Goal: Task Accomplishment & Management: Use online tool/utility

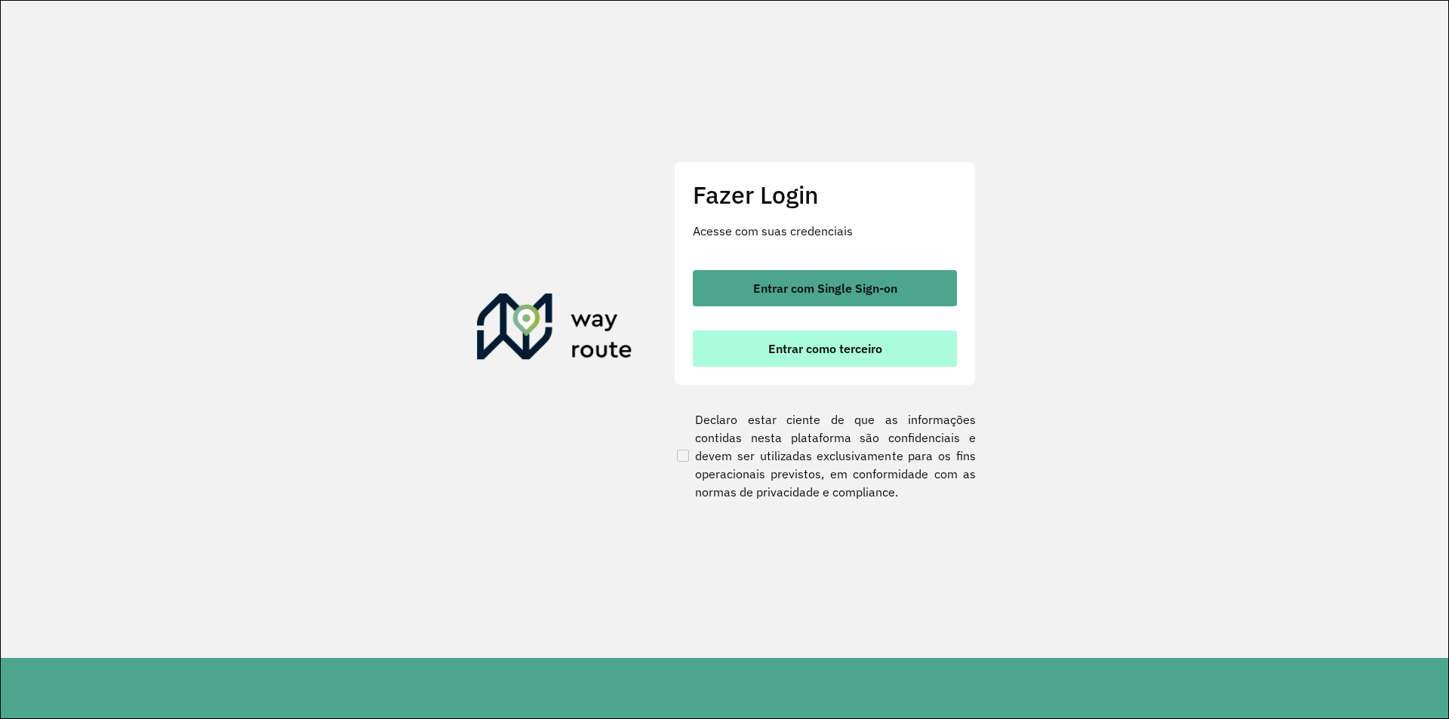
click at [799, 347] on span "Entrar como terceiro" at bounding box center [826, 349] width 114 height 12
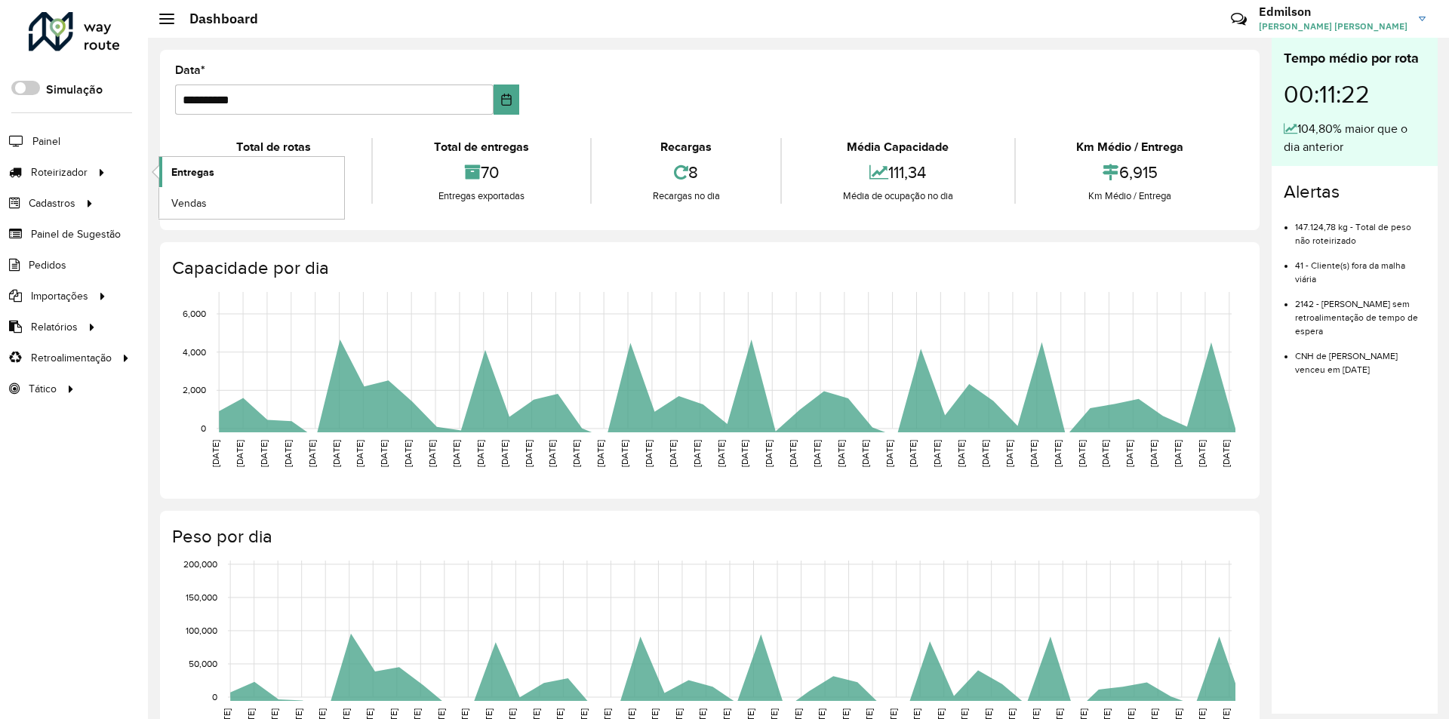
click at [172, 176] on span "Entregas" at bounding box center [192, 173] width 43 height 16
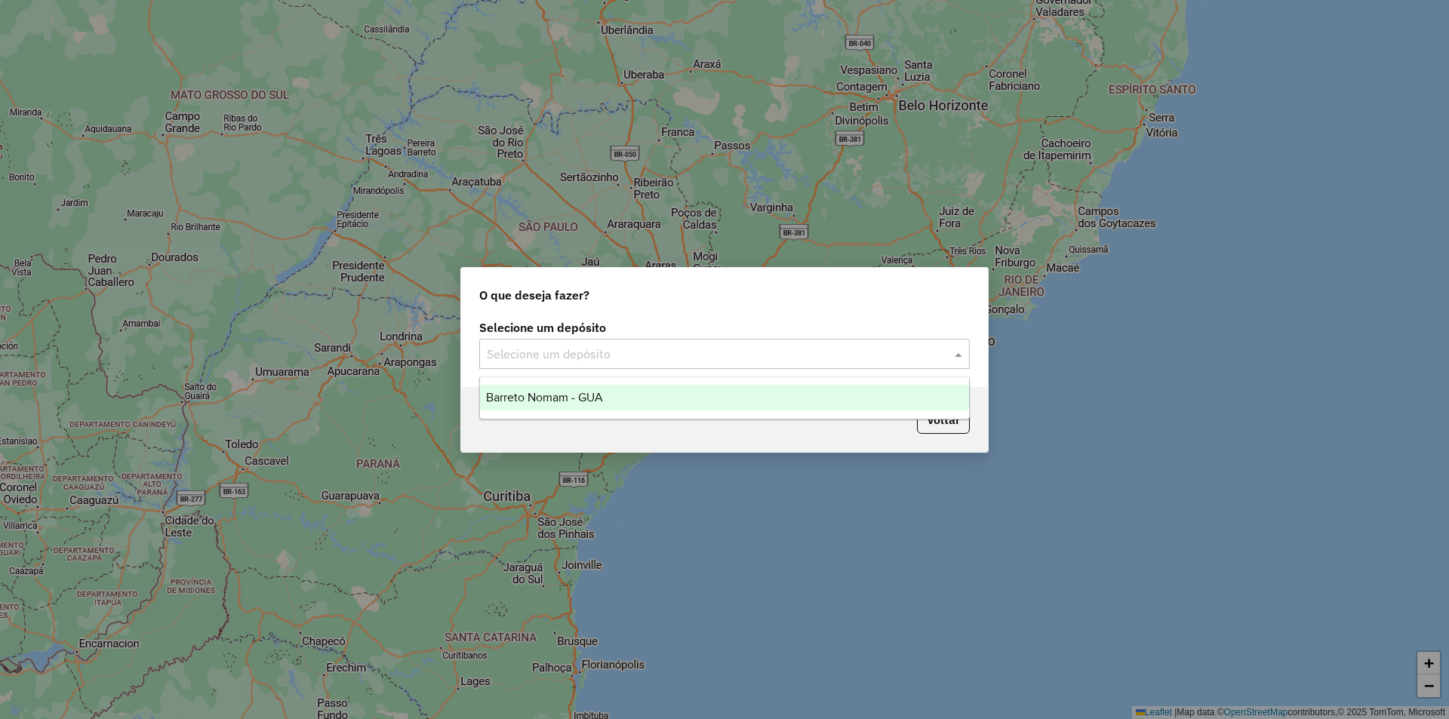
drag, startPoint x: 560, startPoint y: 352, endPoint x: 547, endPoint y: 371, distance: 23.9
click at [559, 353] on input "text" at bounding box center [709, 355] width 445 height 18
click at [546, 388] on div "Barreto Nomam - GUA" at bounding box center [724, 398] width 489 height 26
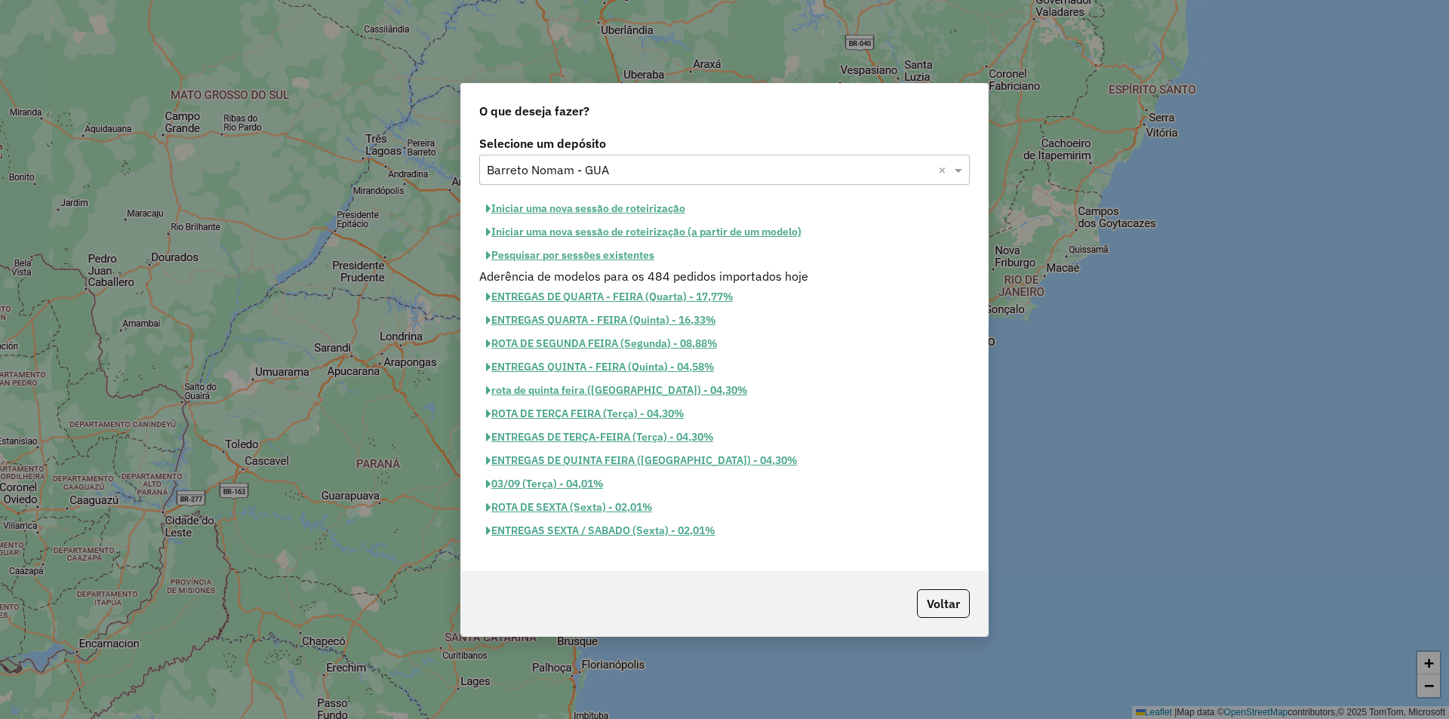
click at [546, 205] on button "Iniciar uma nova sessão de roteirização" at bounding box center [585, 208] width 213 height 23
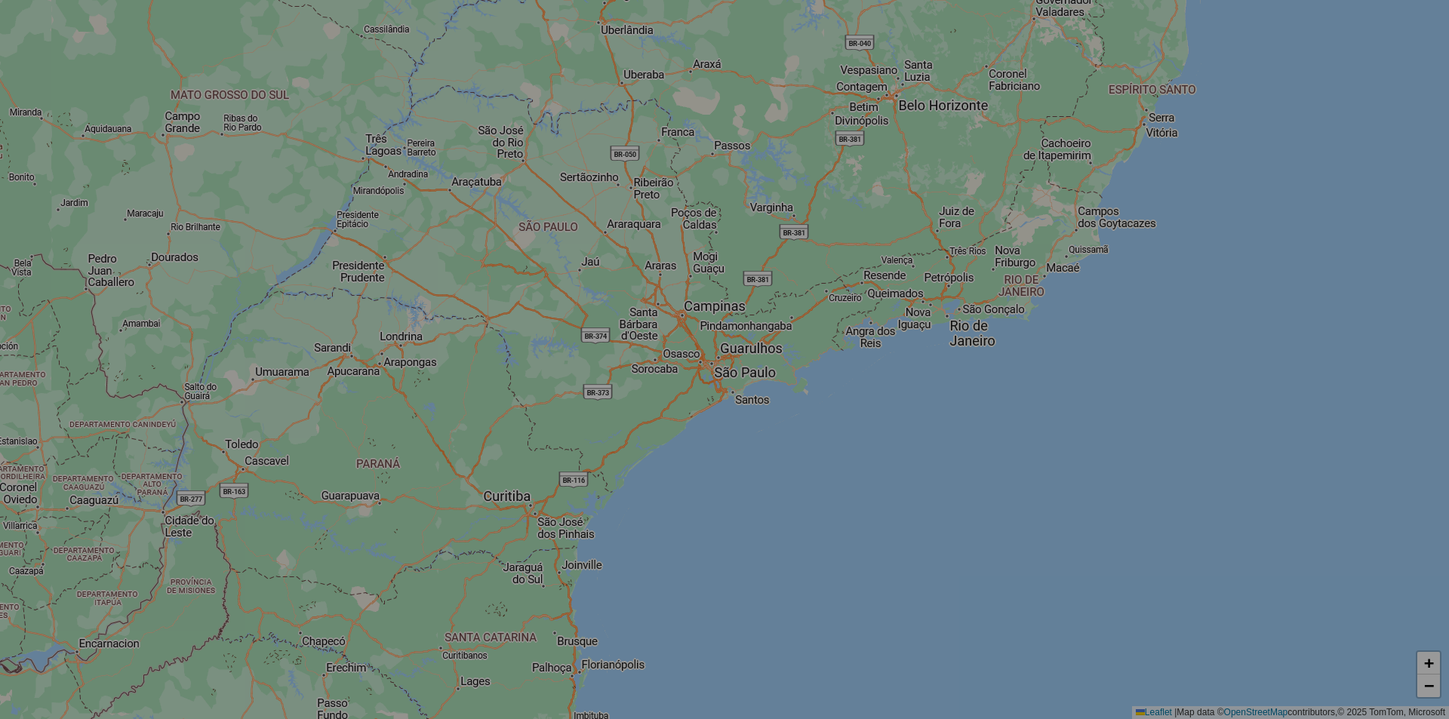
select select "*"
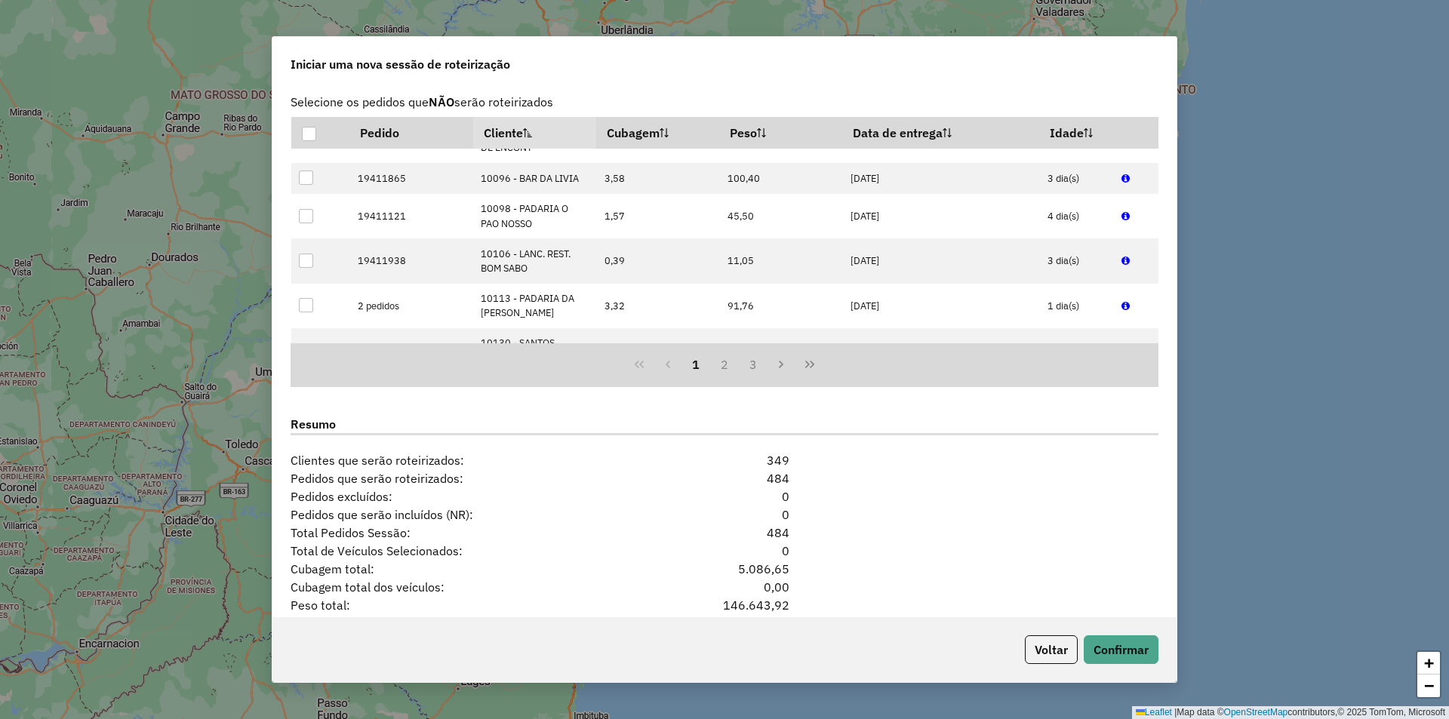
scroll to position [1693, 0]
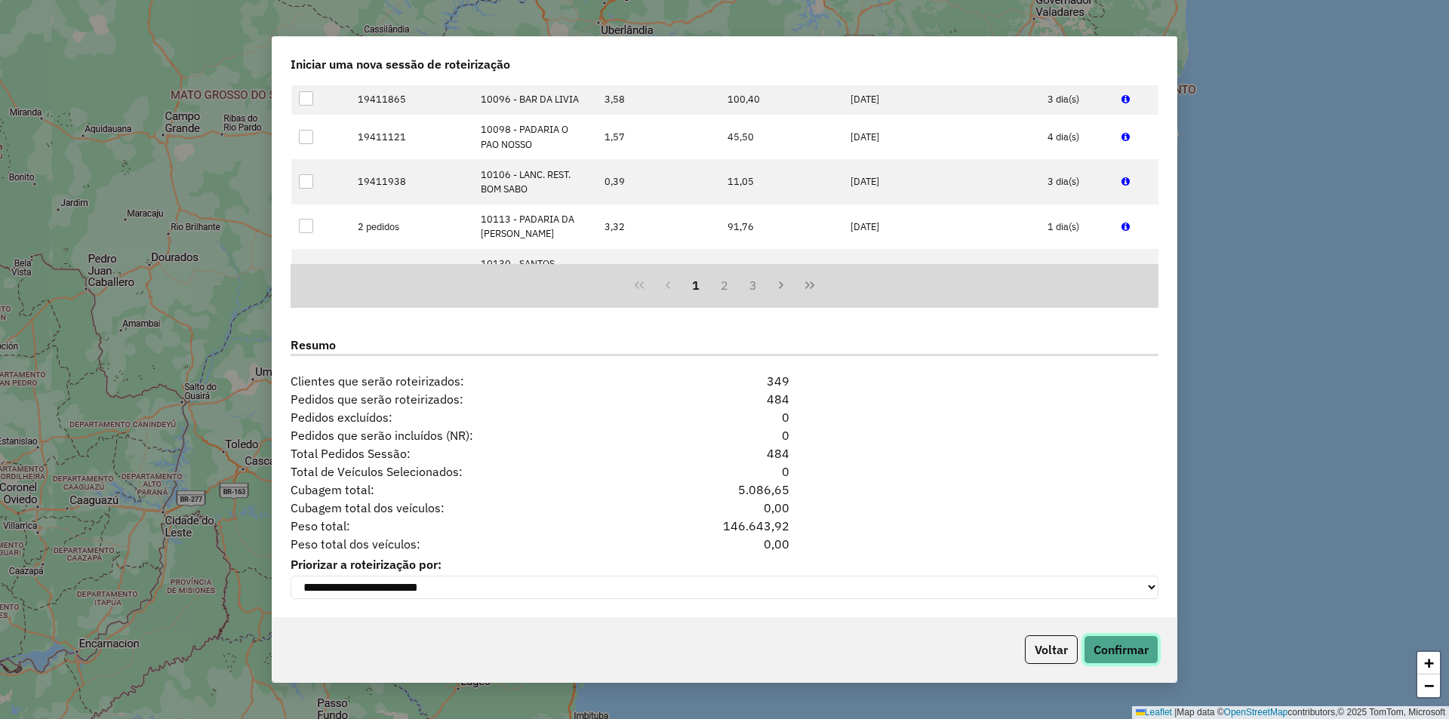
click at [1123, 642] on button "Confirmar" at bounding box center [1121, 650] width 75 height 29
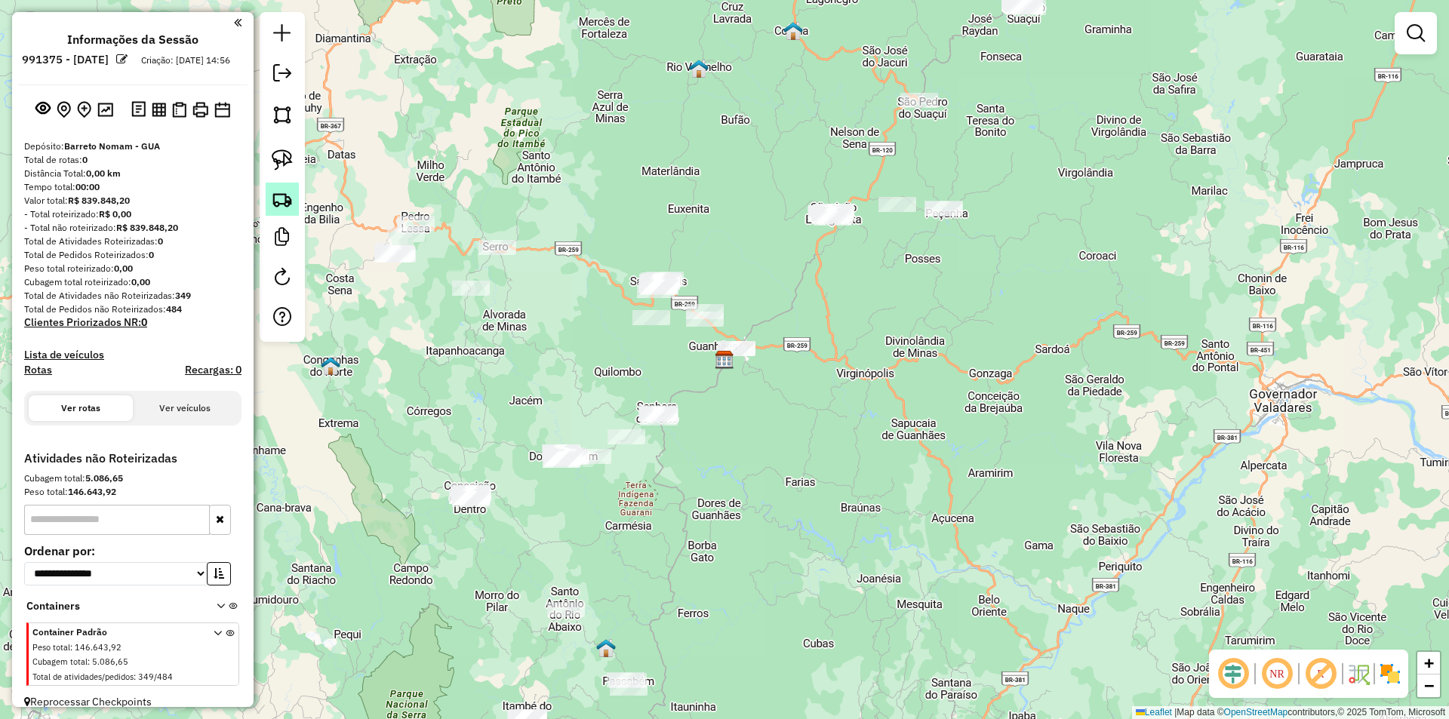
click at [283, 211] on link at bounding box center [282, 199] width 33 height 33
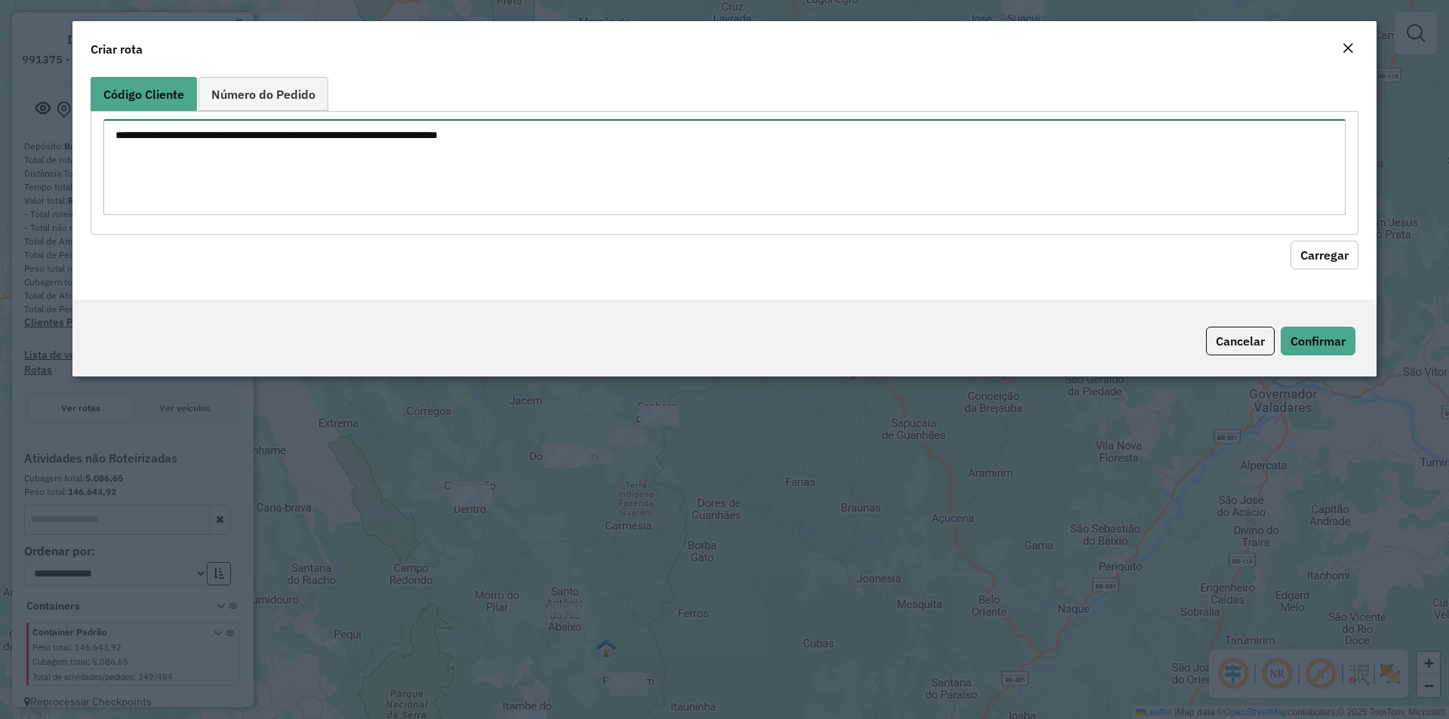
click at [337, 157] on textarea at bounding box center [724, 167] width 1243 height 96
paste textarea "******* ******* ****** ****** ******* ******* ****** ******* ****** ******* ***…"
type textarea "******* ******* ****** ****** ******* ******* ****** ******* ****** ******* ***…"
drag, startPoint x: 1312, startPoint y: 248, endPoint x: 1276, endPoint y: 254, distance: 36.6
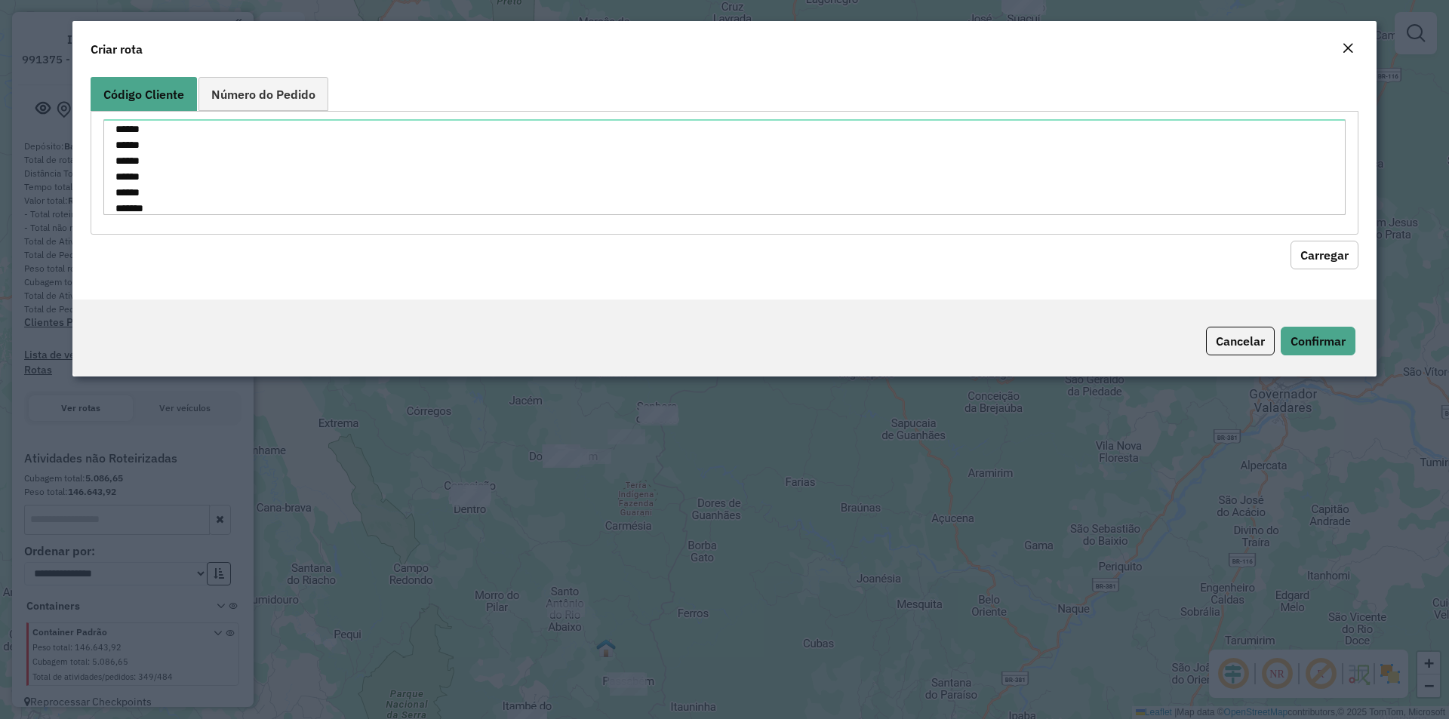
click at [1311, 249] on button "Carregar" at bounding box center [1325, 255] width 68 height 29
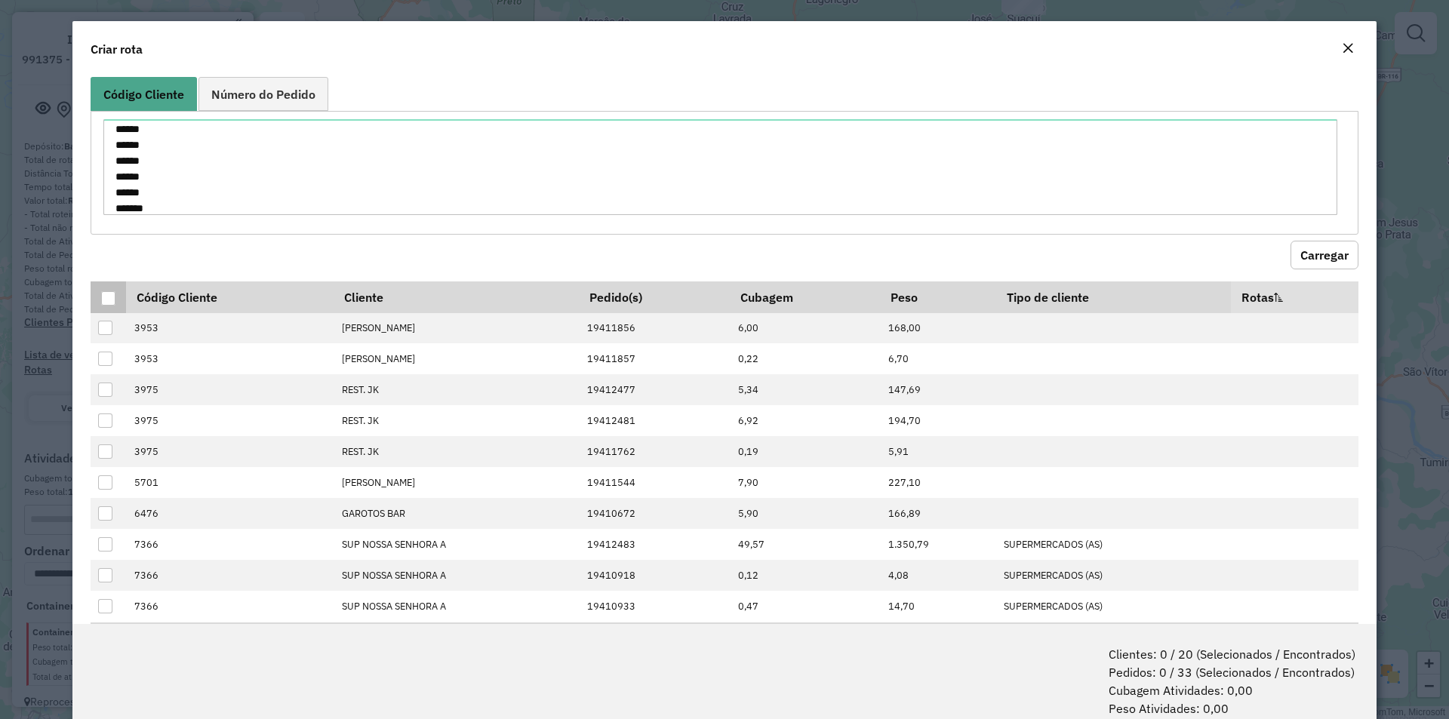
click at [105, 295] on div at bounding box center [108, 298] width 14 height 14
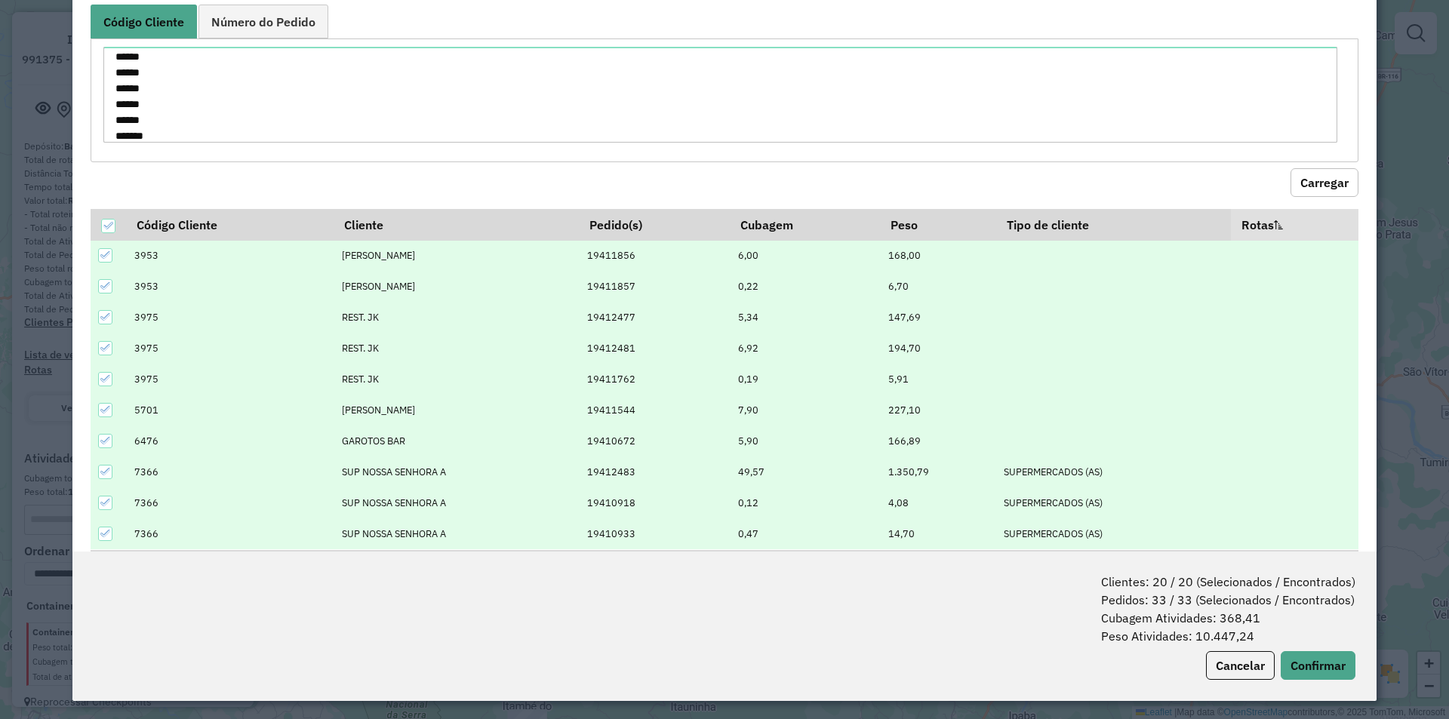
scroll to position [75, 0]
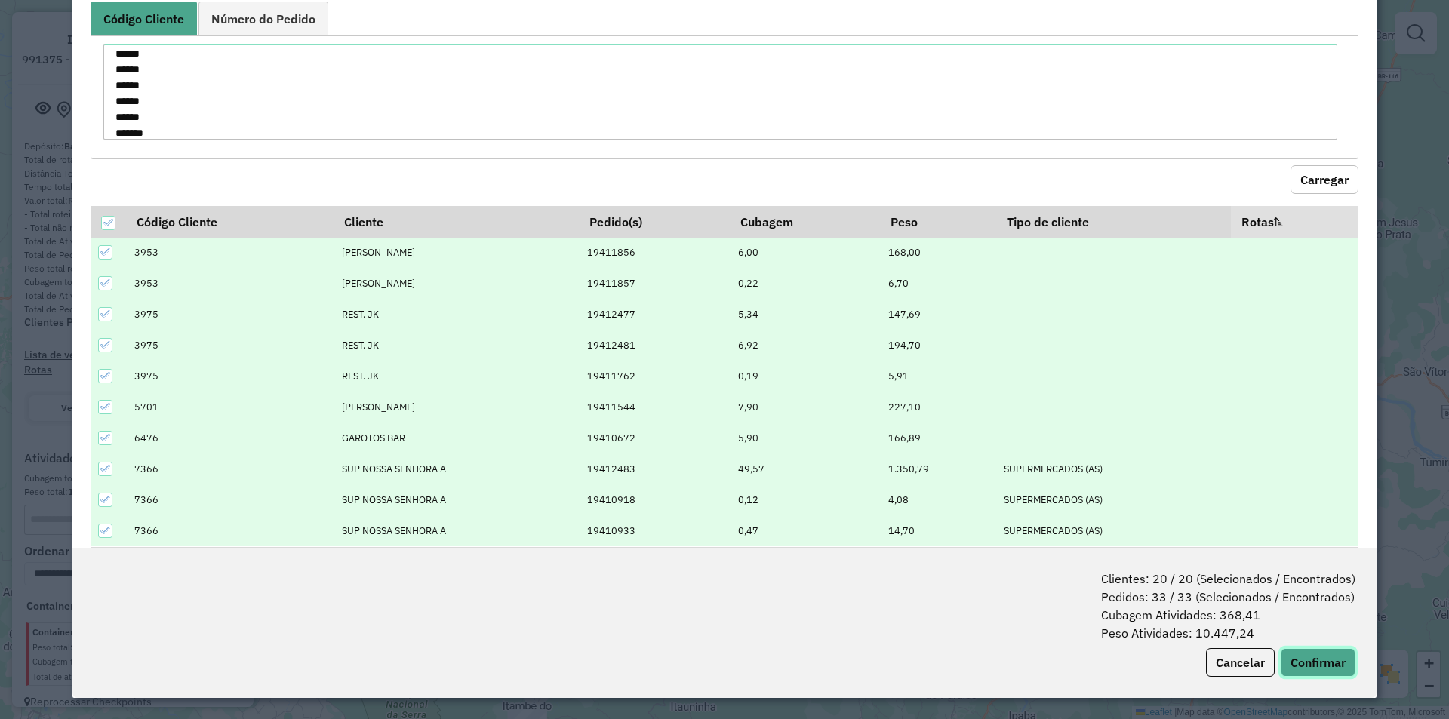
click at [1317, 657] on button "Confirmar" at bounding box center [1318, 662] width 75 height 29
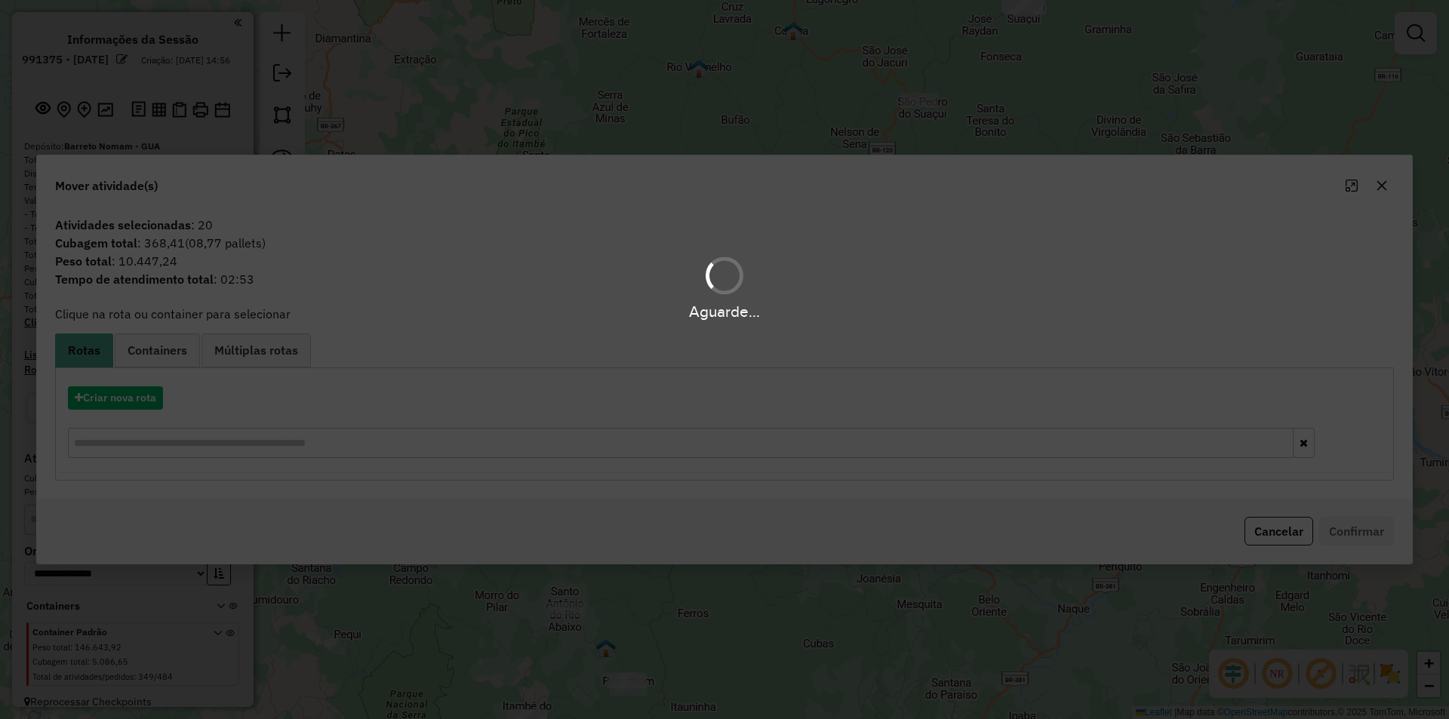
click at [304, 444] on div "Aguarde..." at bounding box center [724, 359] width 1449 height 719
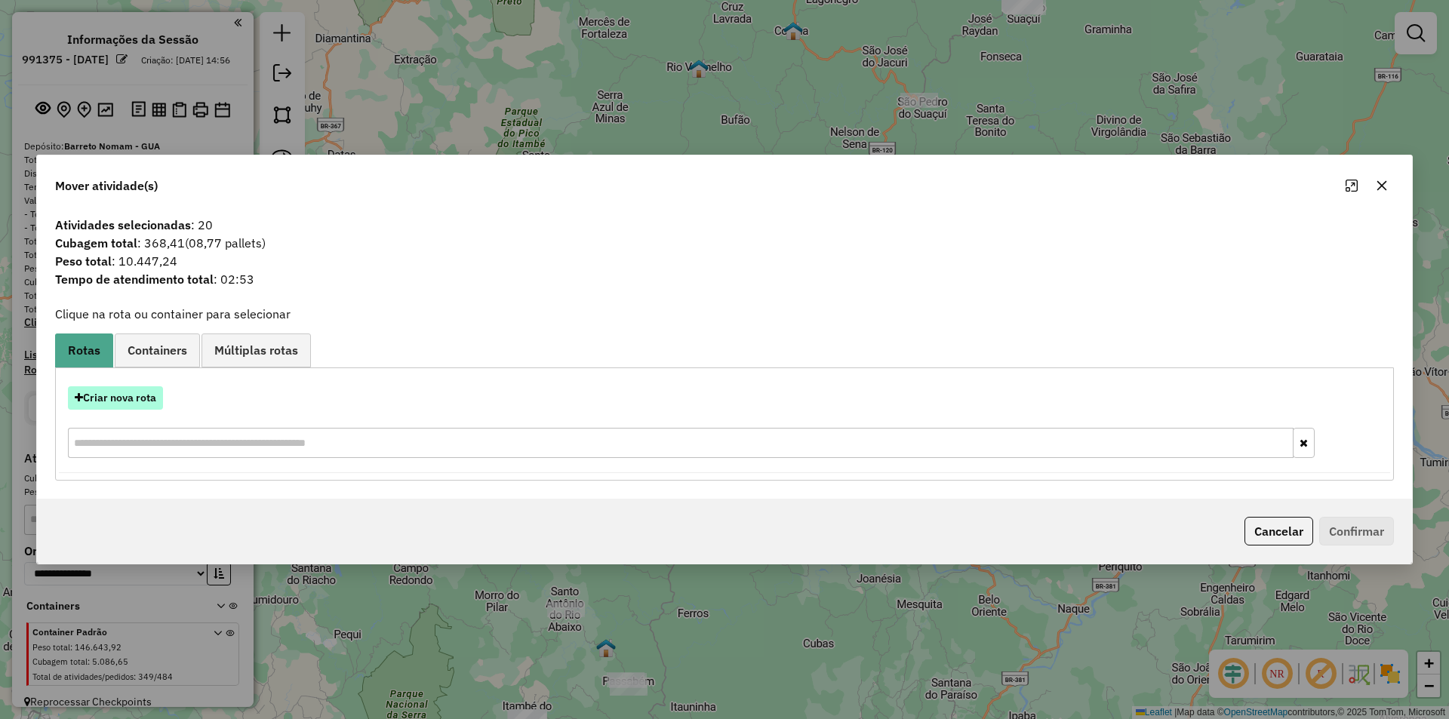
click at [109, 398] on button "Criar nova rota" at bounding box center [115, 398] width 95 height 23
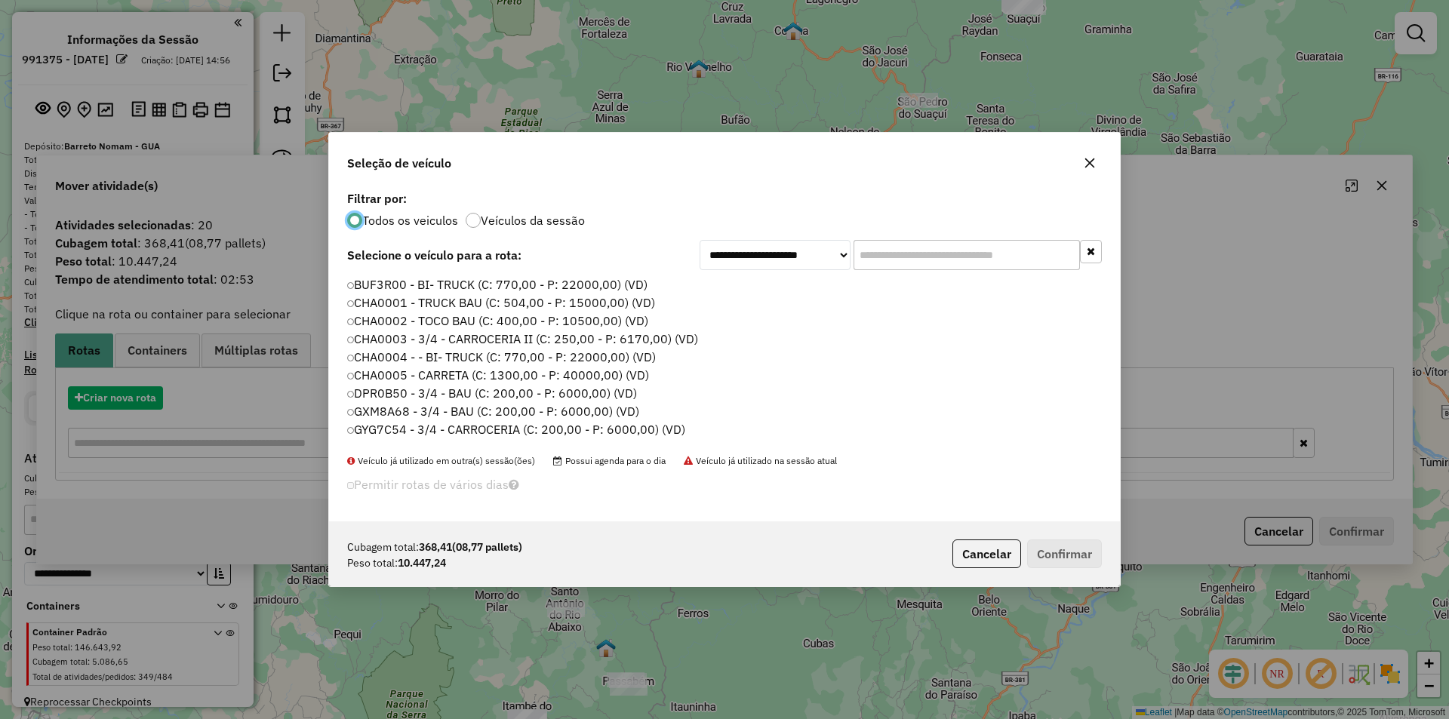
scroll to position [8, 5]
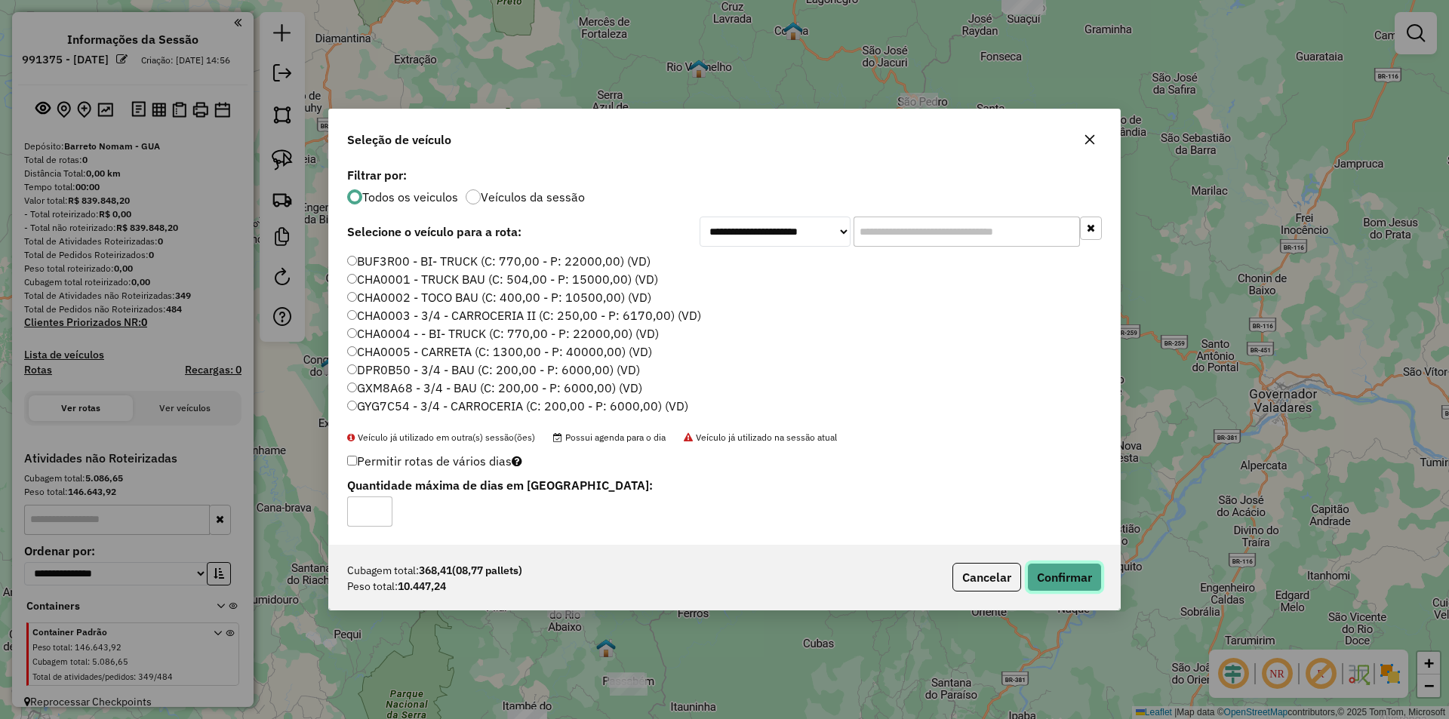
click at [1040, 565] on button "Confirmar" at bounding box center [1064, 577] width 75 height 29
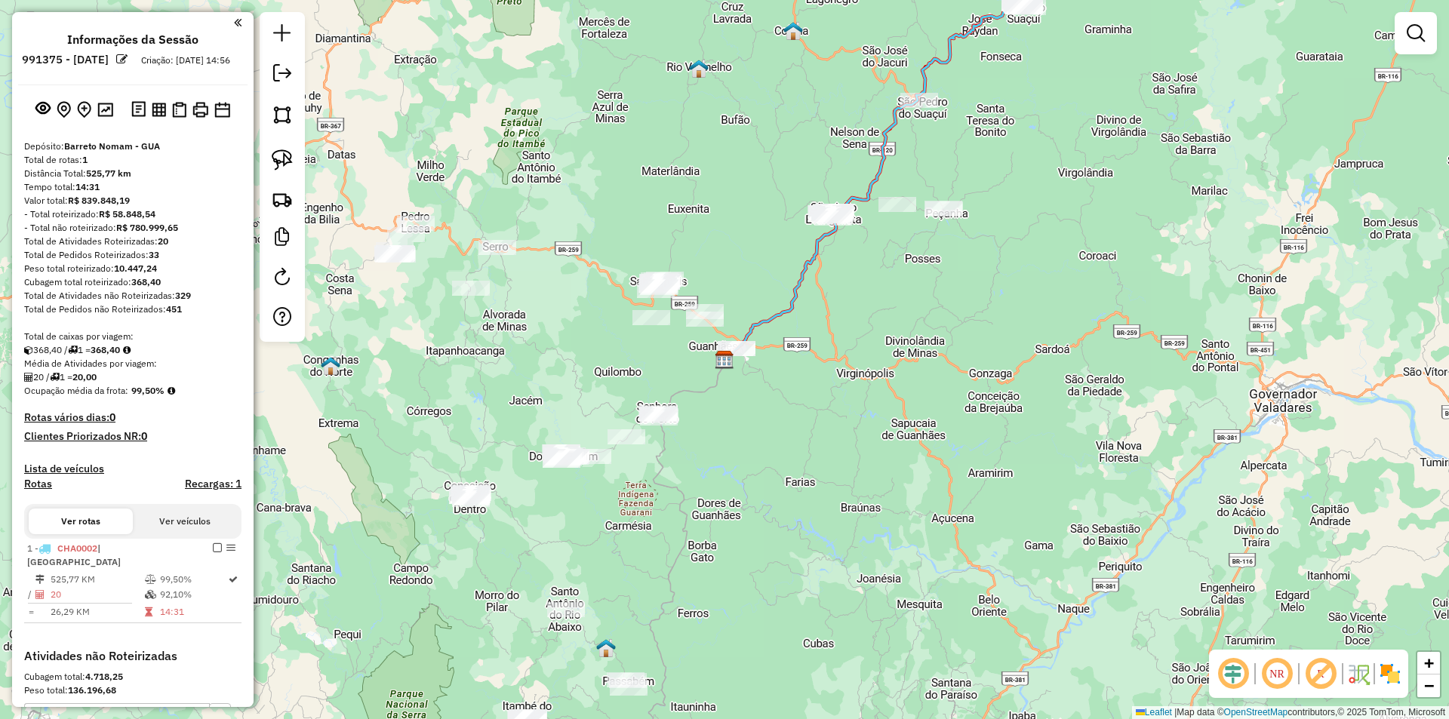
drag, startPoint x: 226, startPoint y: 562, endPoint x: 187, endPoint y: 452, distance: 116.3
click at [180, 424] on h4 "Rotas vários dias: 0" at bounding box center [132, 417] width 217 height 13
drag, startPoint x: 227, startPoint y: 562, endPoint x: 180, endPoint y: 487, distance: 88.8
click at [173, 467] on div "Depósito: Barreto Nomam - GUA Total de rotas: 1 Distância Total: 525,77 km Temp…" at bounding box center [132, 395] width 229 height 510
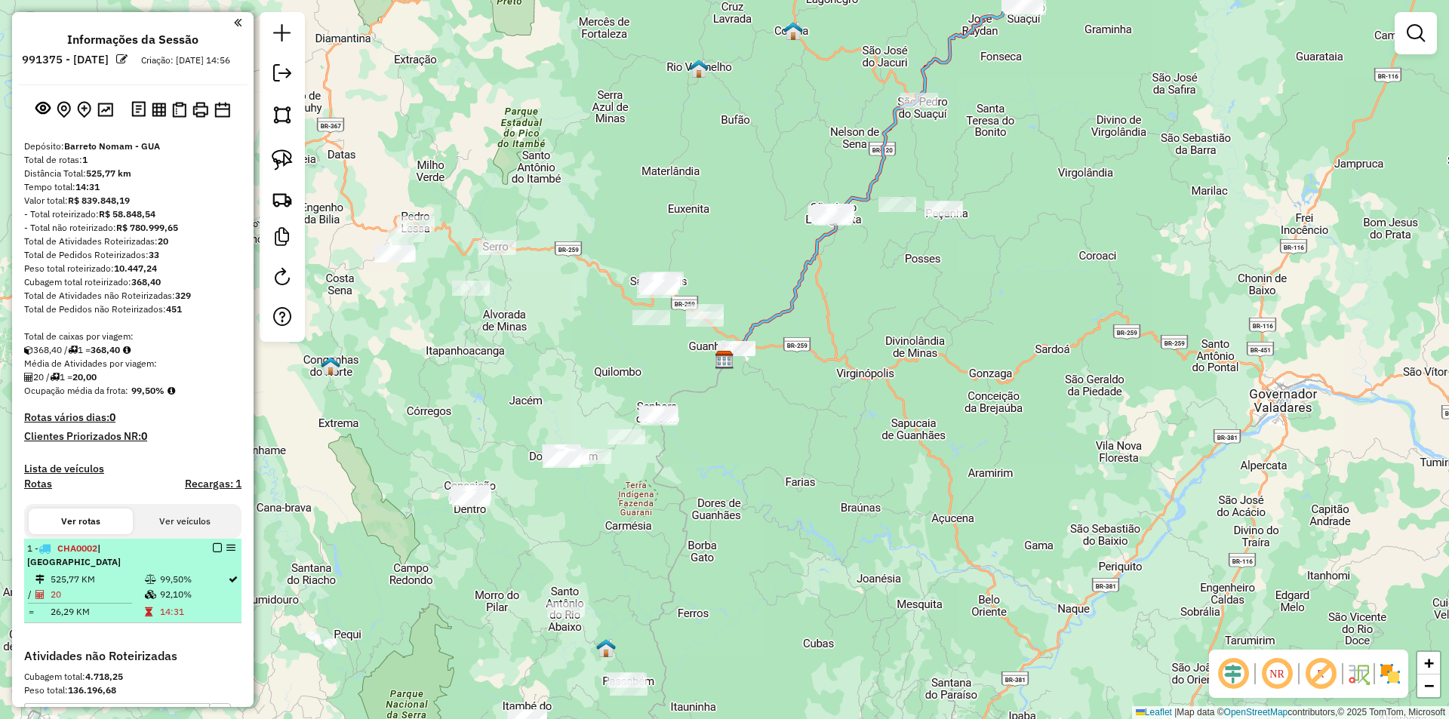
drag, startPoint x: 222, startPoint y: 560, endPoint x: 214, endPoint y: 568, distance: 11.2
click at [213, 568] on div "1 - CHA0002 | [GEOGRAPHIC_DATA]" at bounding box center [132, 555] width 211 height 27
select select "**********"
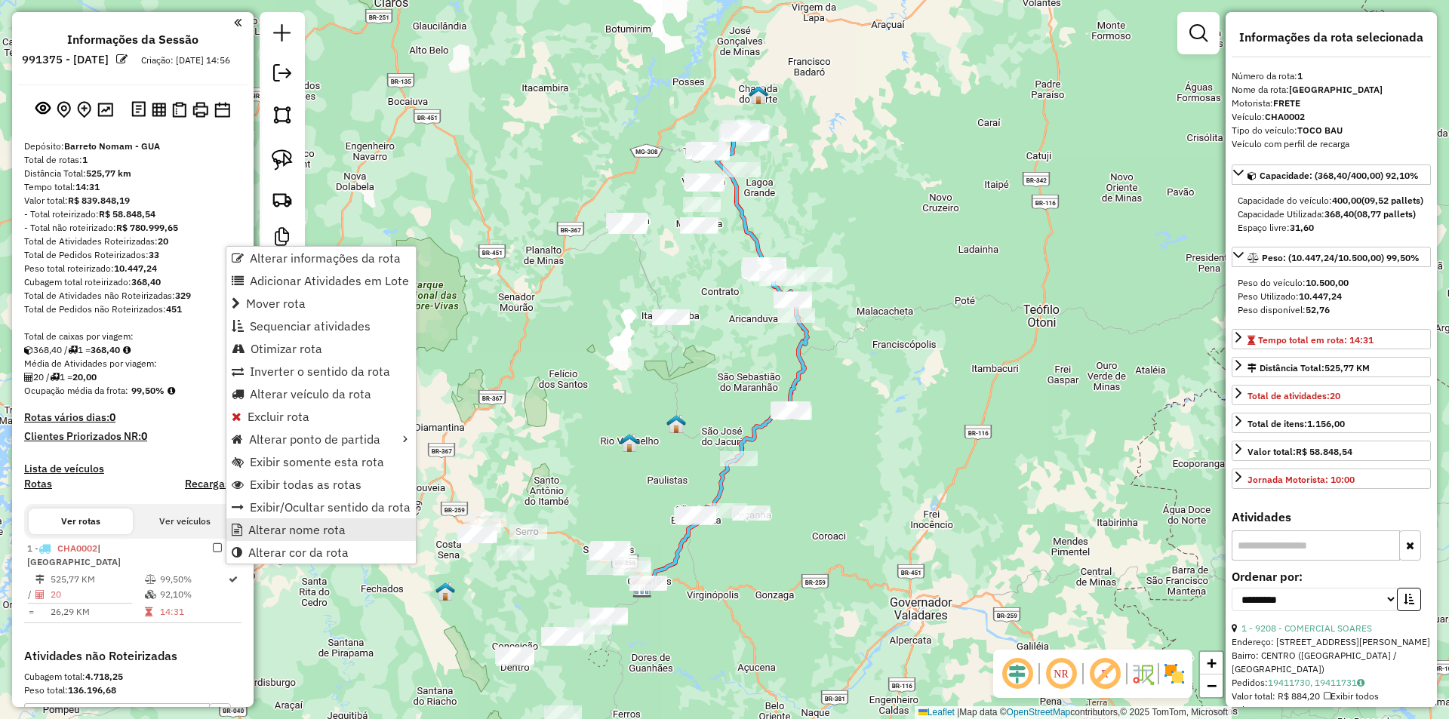
click at [260, 525] on span "Alterar nome rota" at bounding box center [296, 530] width 97 height 12
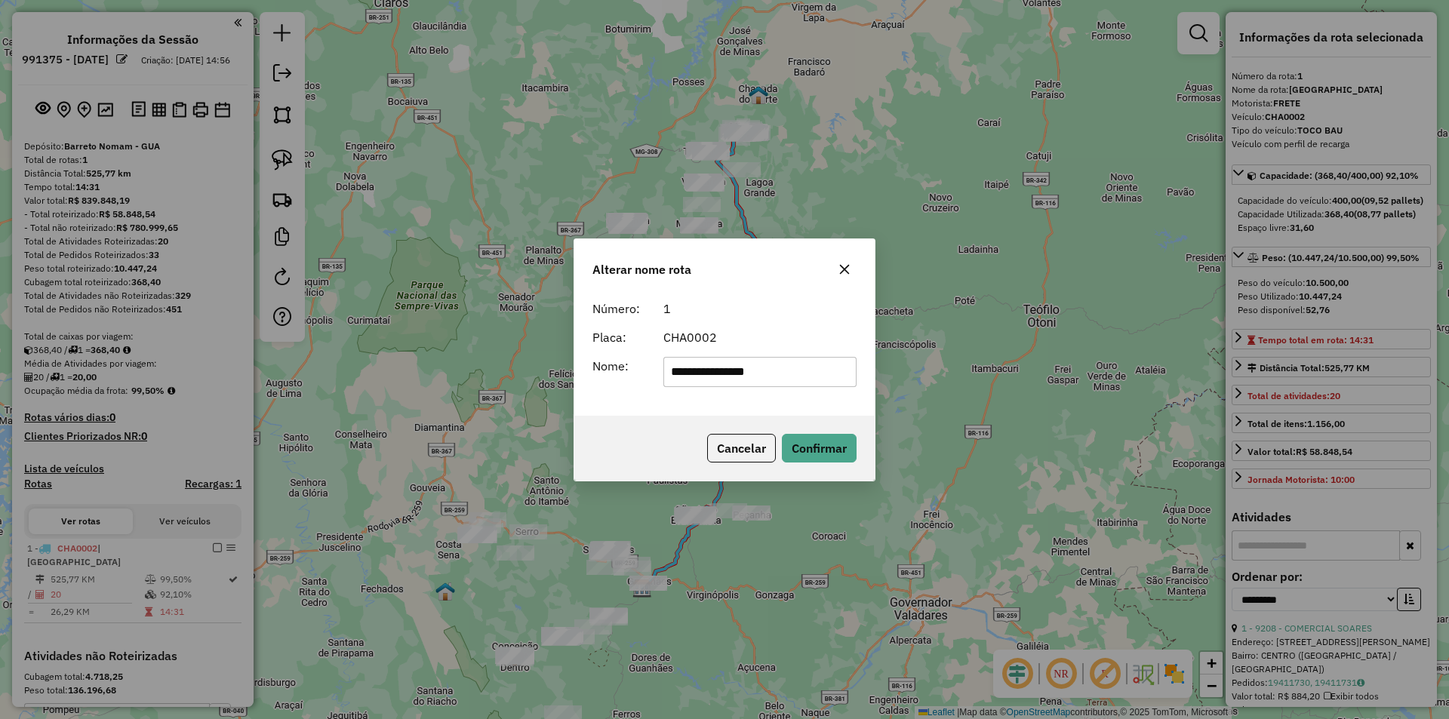
type input "**********"
click at [805, 451] on button "Confirmar" at bounding box center [819, 448] width 75 height 29
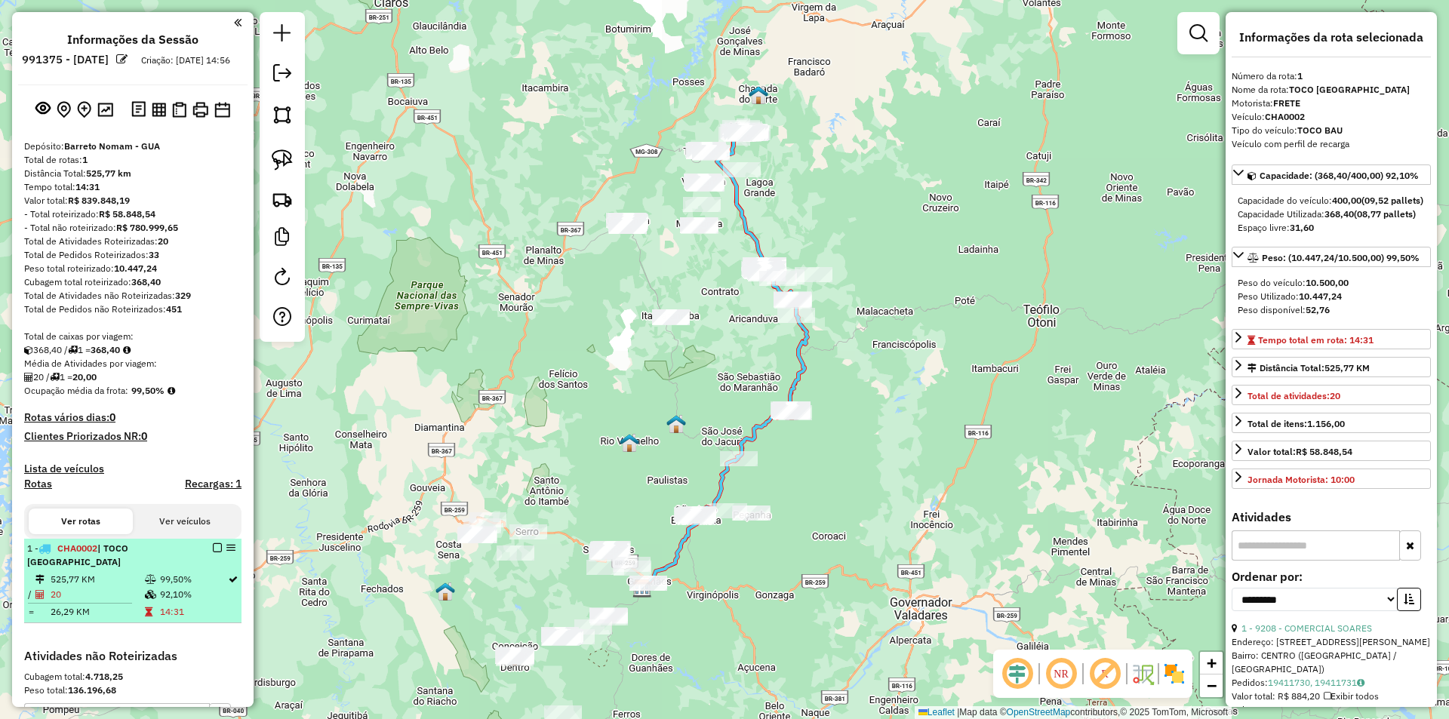
click at [213, 553] on em at bounding box center [217, 548] width 9 height 9
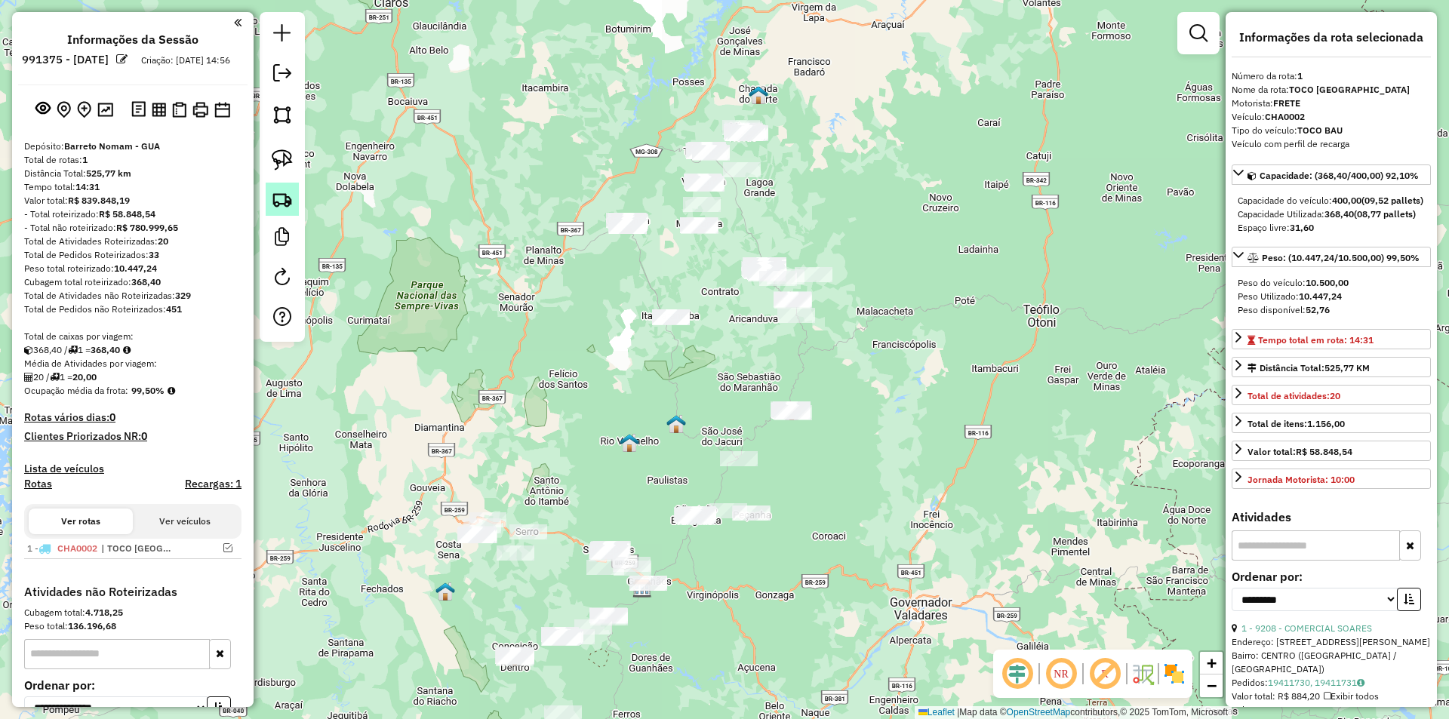
click at [272, 209] on img at bounding box center [282, 199] width 21 height 21
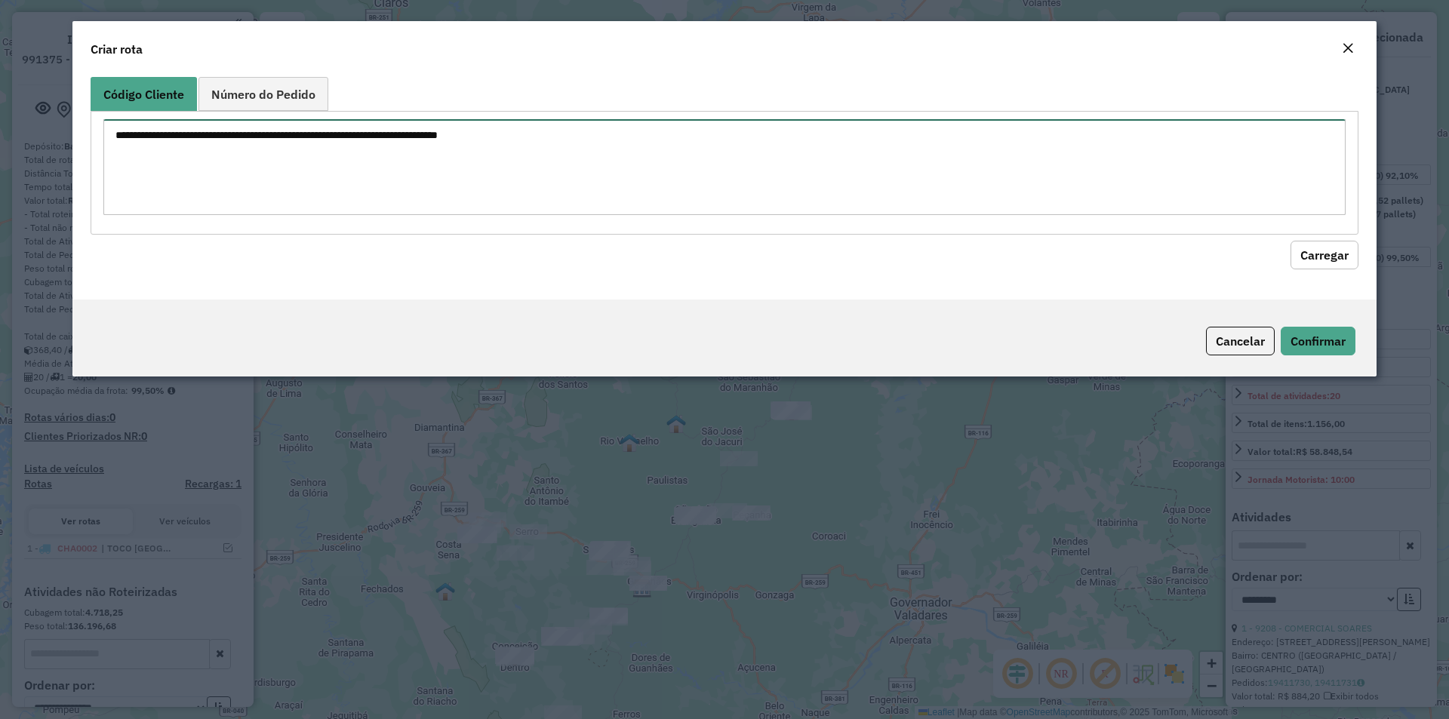
click at [354, 199] on textarea at bounding box center [724, 167] width 1243 height 96
paste textarea "******* ****** ******* ******* ******* ******* ******* ******* ****** *******"
type textarea "******* ****** ******* ******* ******* ******* ******* ******* ****** *******"
drag, startPoint x: 1317, startPoint y: 253, endPoint x: 960, endPoint y: 252, distance: 356.3
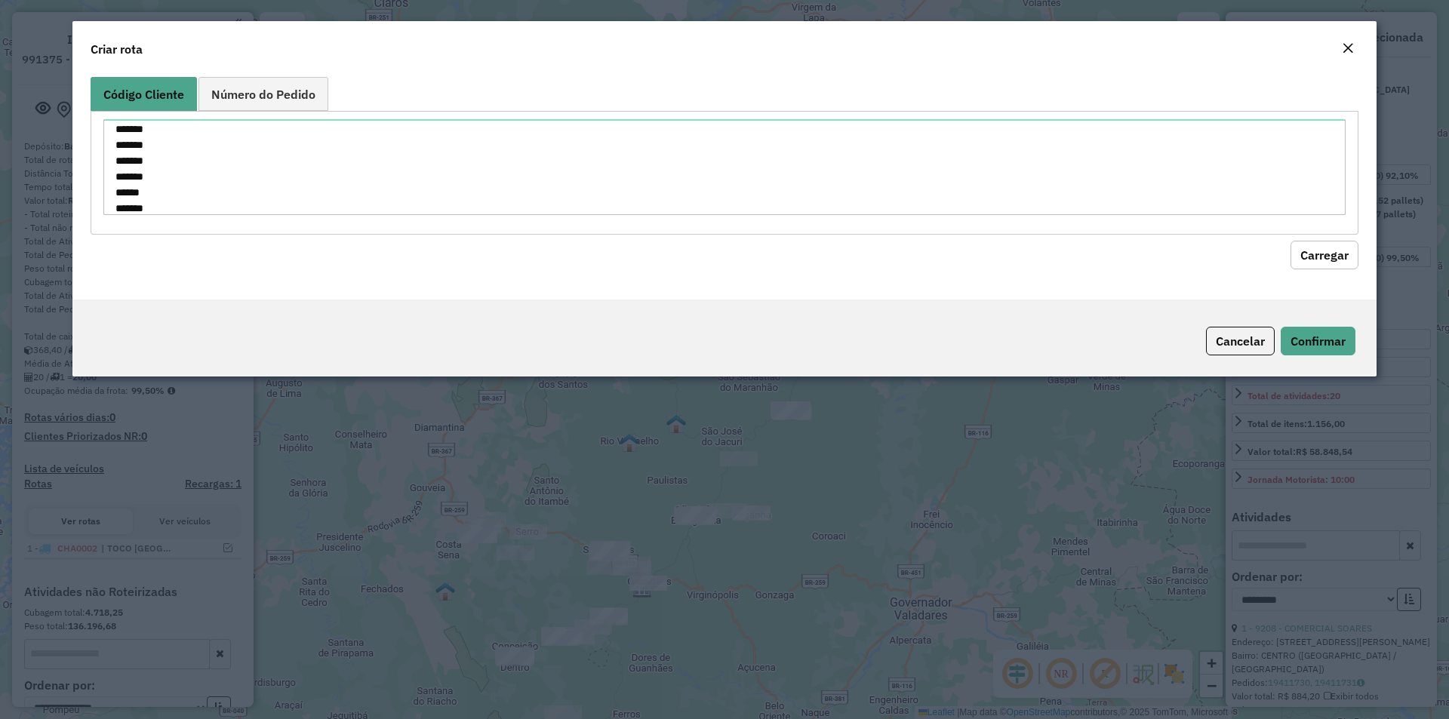
click at [1315, 254] on button "Carregar" at bounding box center [1325, 255] width 68 height 29
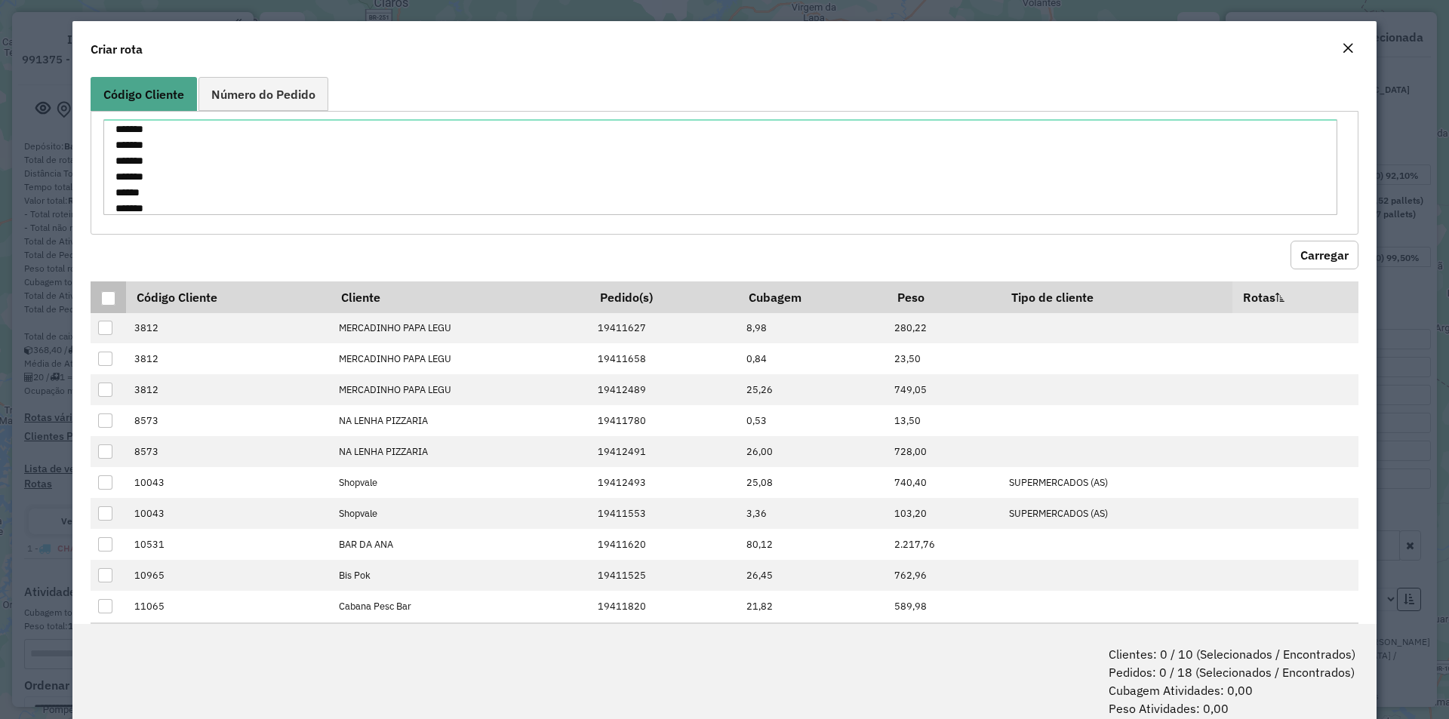
click at [98, 296] on th at bounding box center [108, 298] width 35 height 32
click at [118, 305] on th at bounding box center [108, 298] width 35 height 32
click at [109, 300] on div at bounding box center [108, 298] width 14 height 14
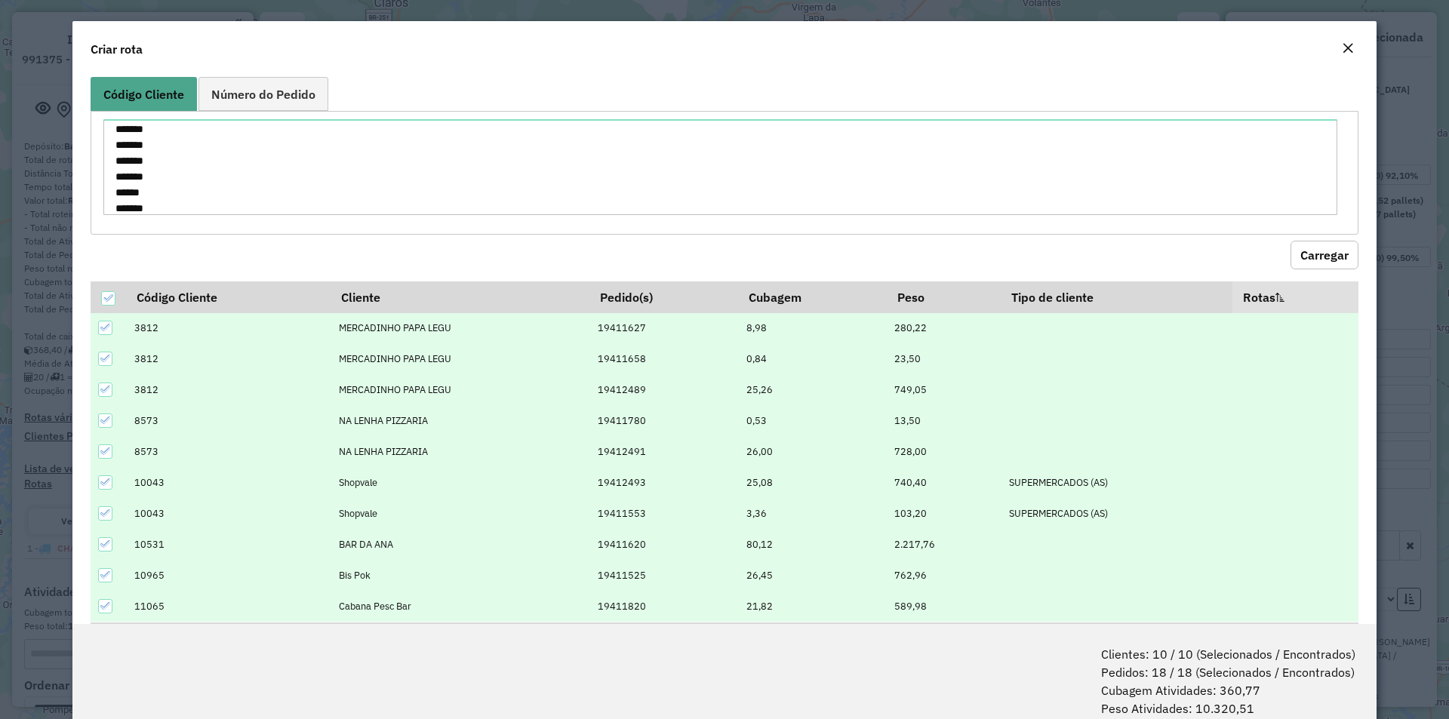
scroll to position [75, 0]
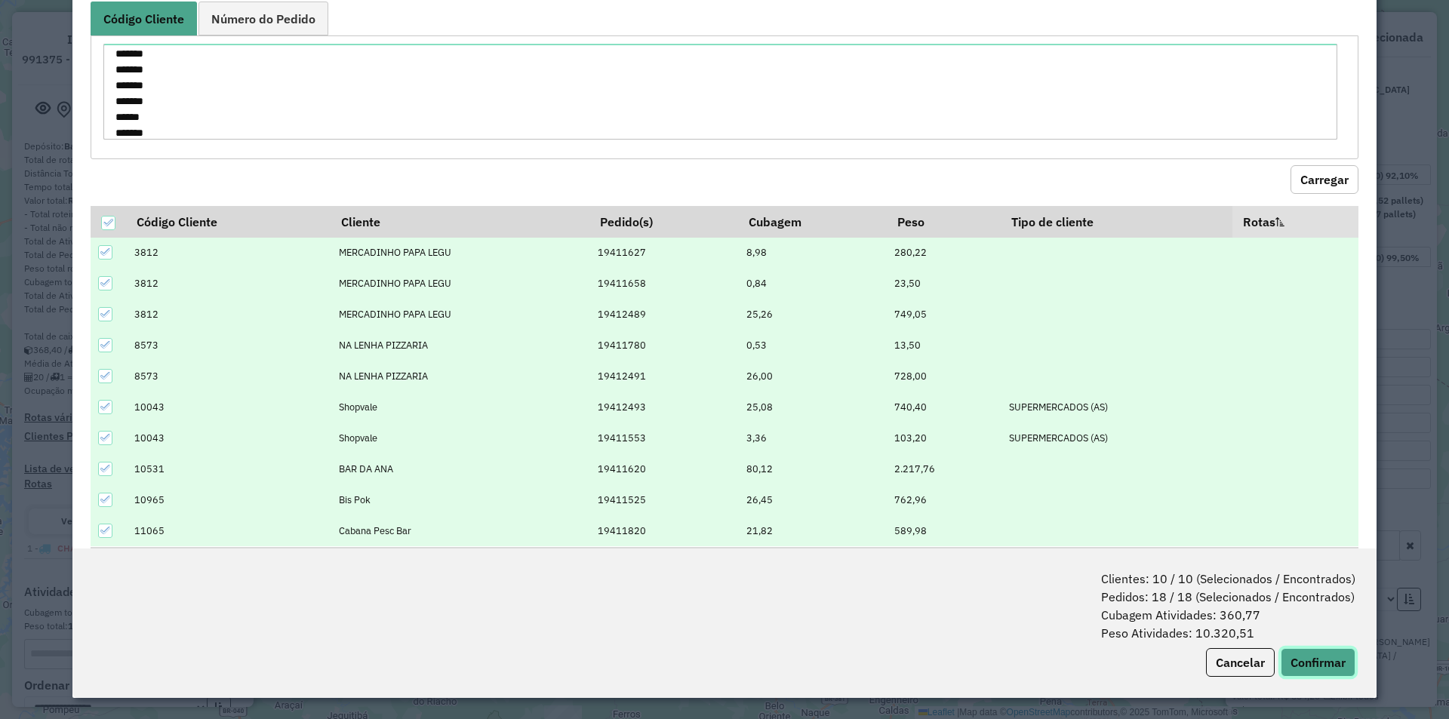
click at [1321, 674] on button "Confirmar" at bounding box center [1318, 662] width 75 height 29
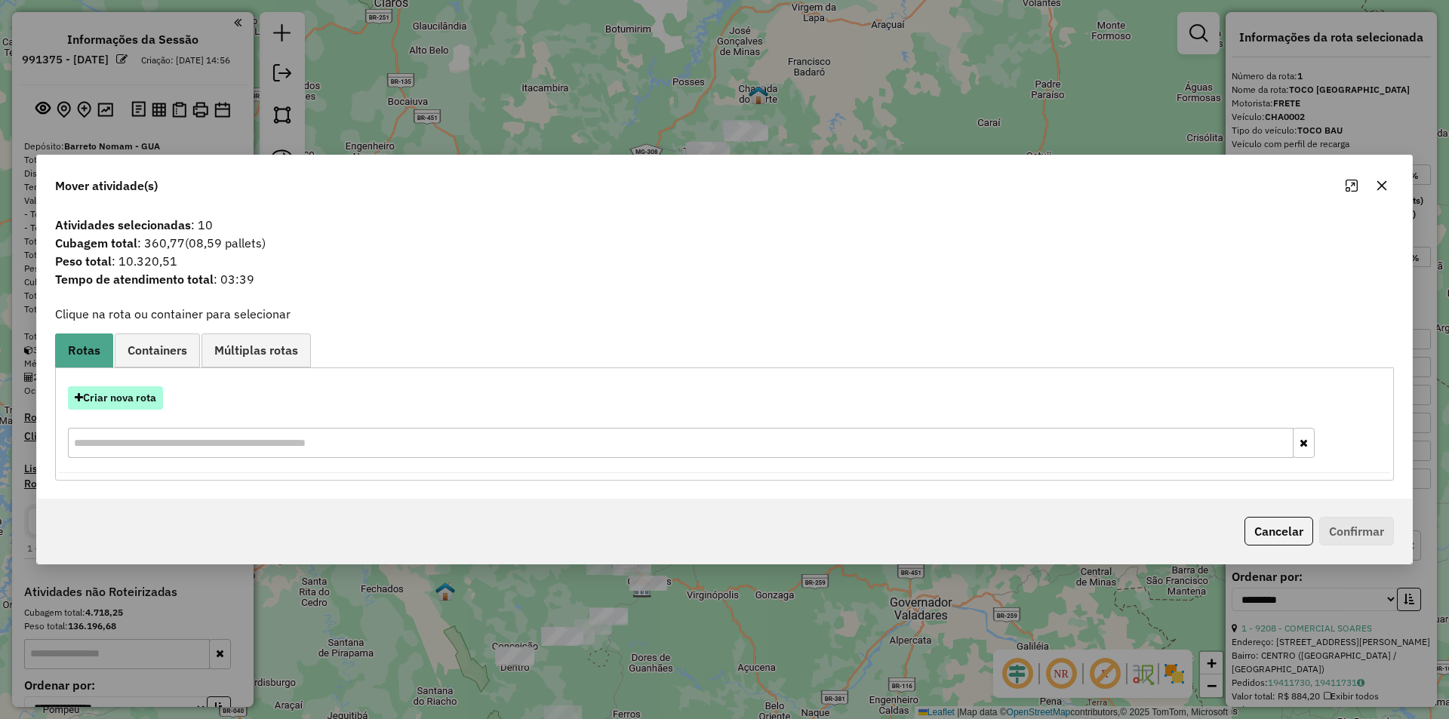
click at [111, 407] on button "Criar nova rota" at bounding box center [115, 398] width 95 height 23
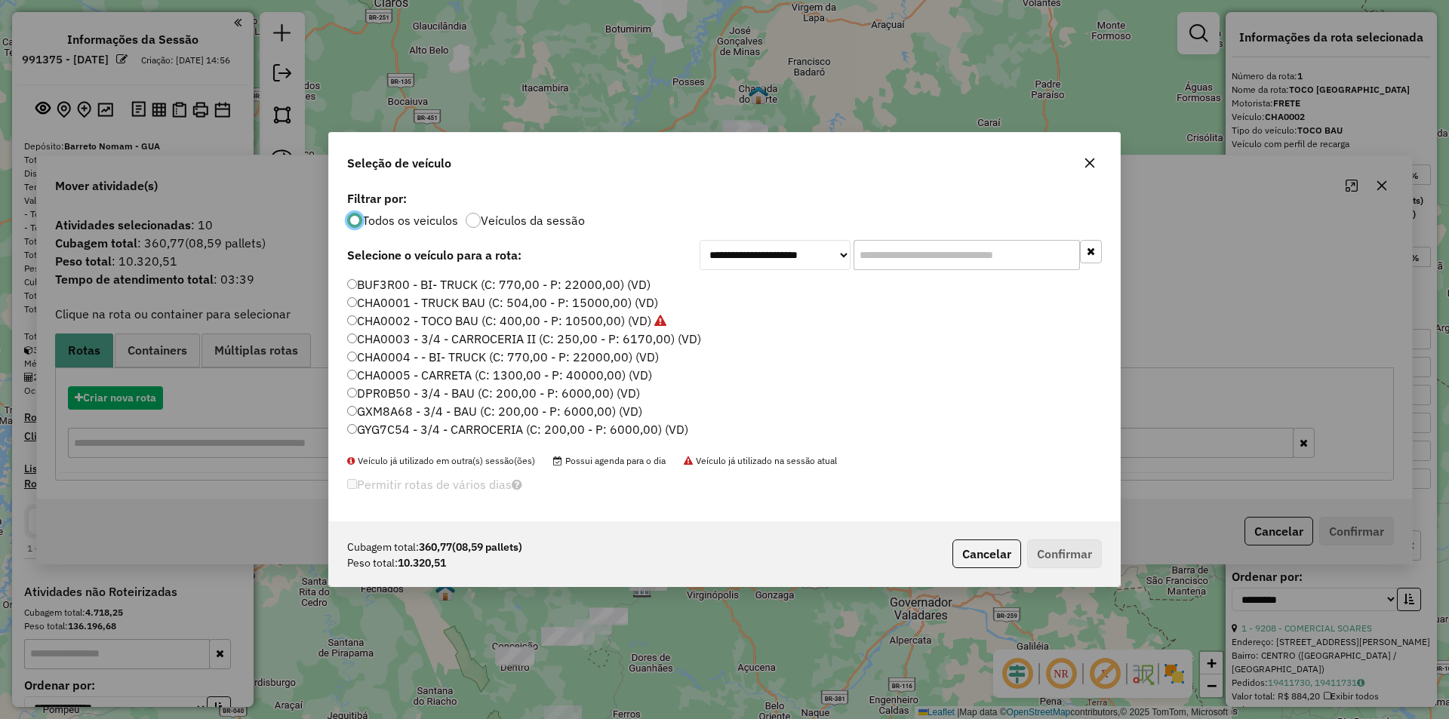
scroll to position [8, 5]
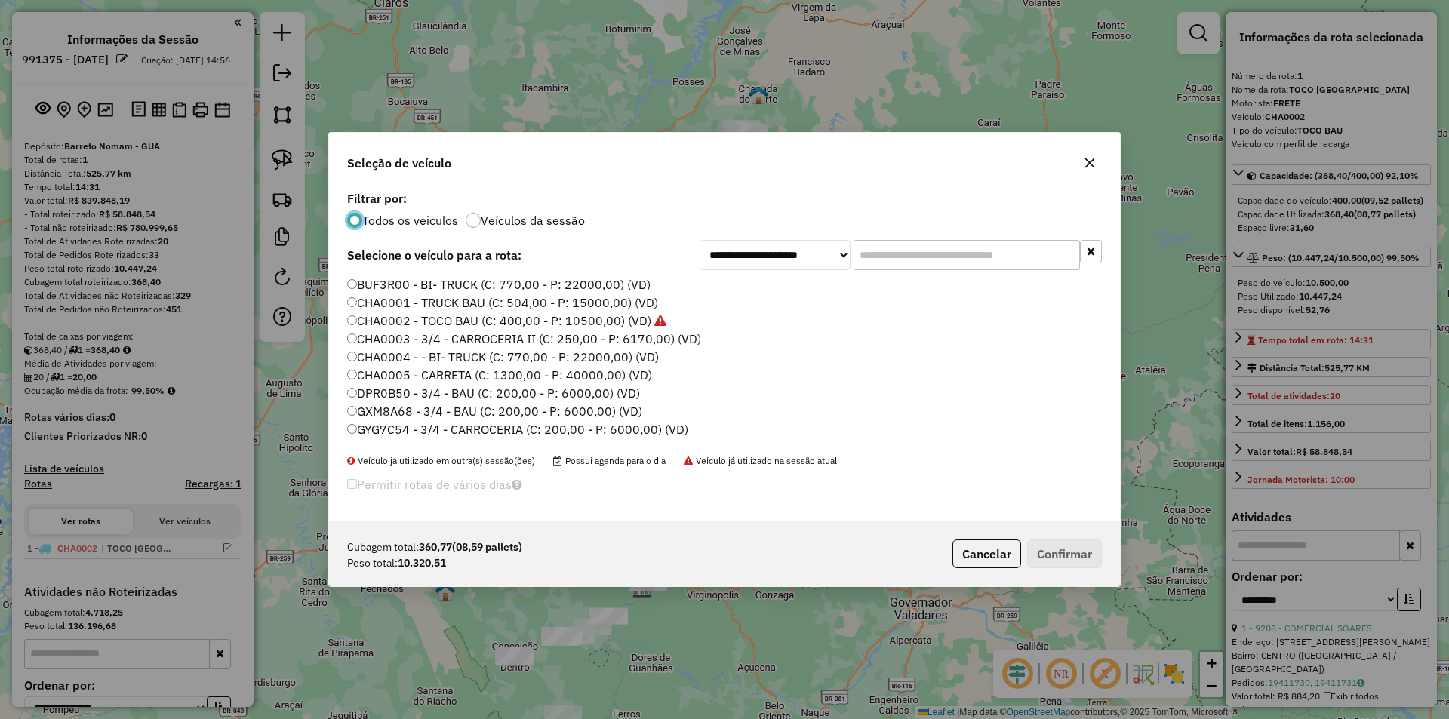
drag, startPoint x: 424, startPoint y: 329, endPoint x: 476, endPoint y: 337, distance: 52.7
click at [424, 328] on label "CHA0002 - TOCO BAU (C: 400,00 - P: 10500,00) (VD)" at bounding box center [506, 321] width 319 height 18
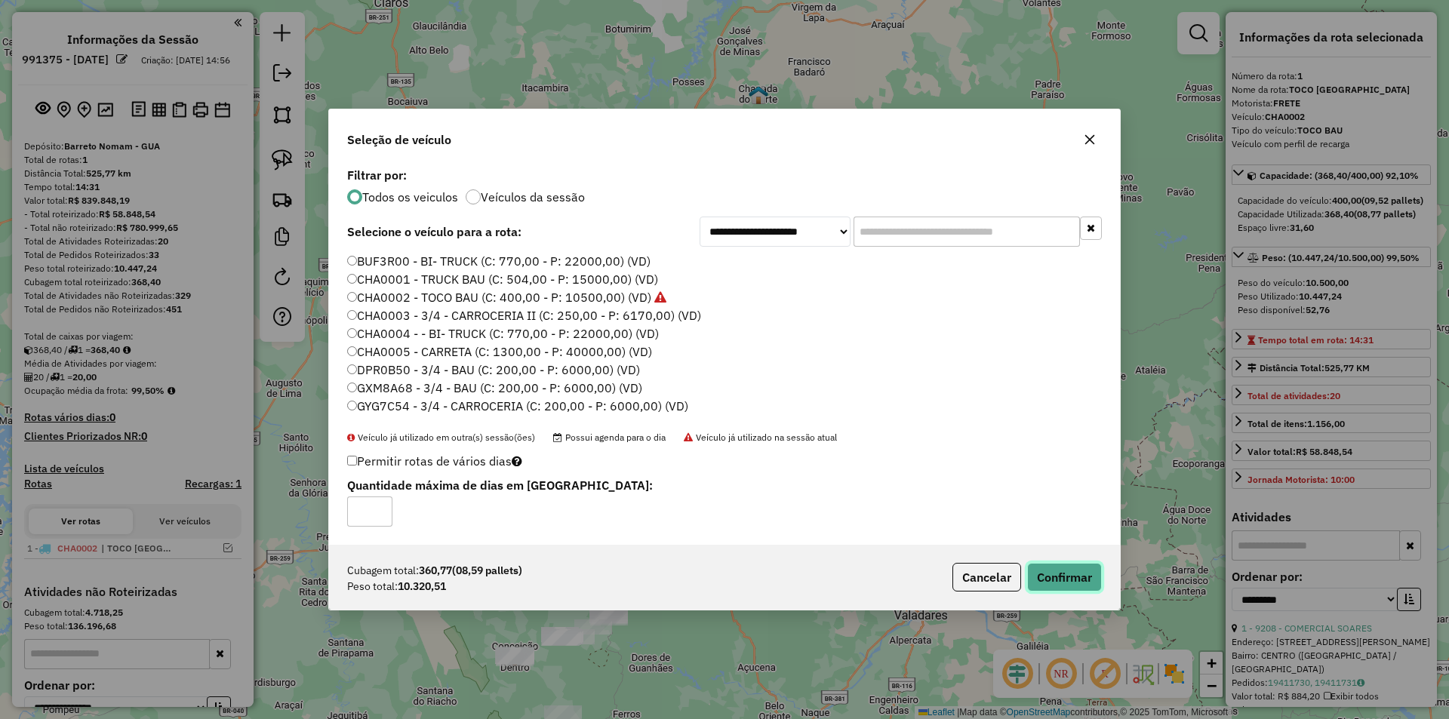
click at [1049, 579] on button "Confirmar" at bounding box center [1064, 577] width 75 height 29
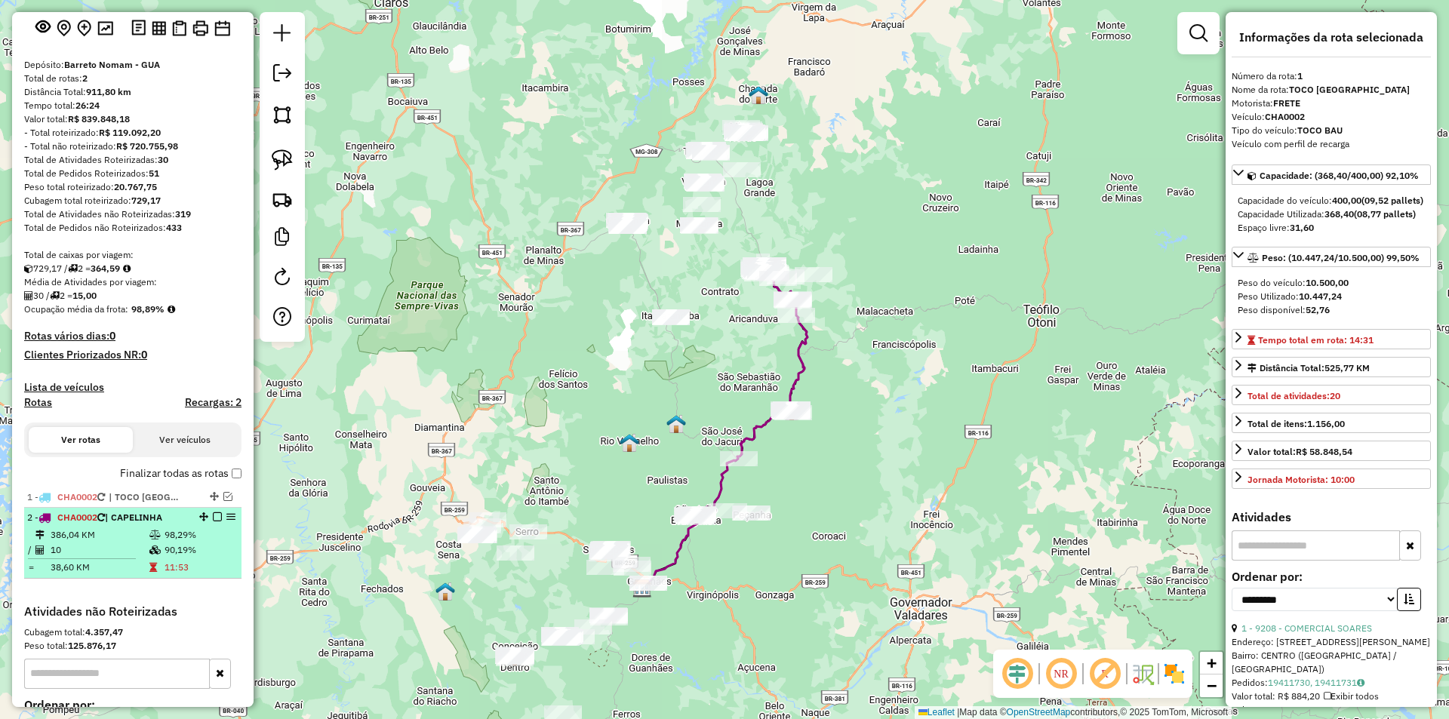
scroll to position [264, 0]
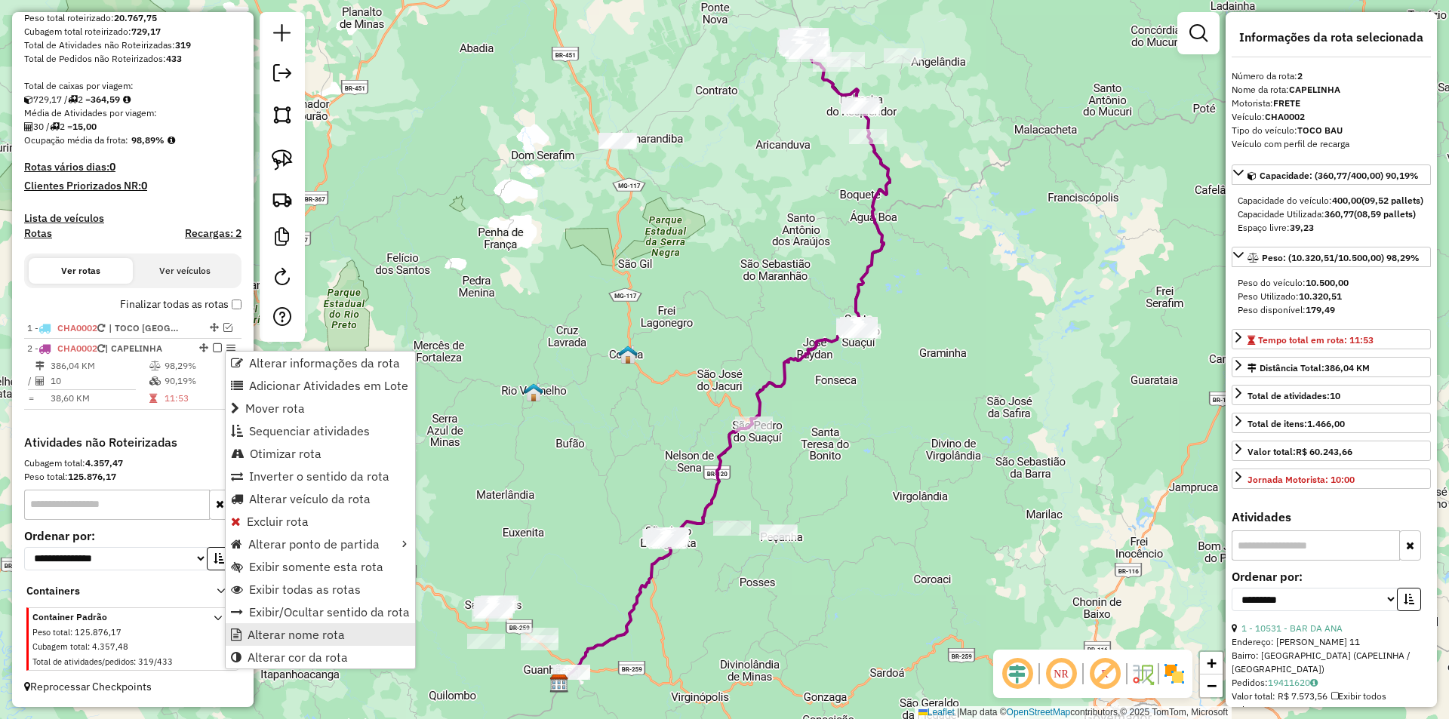
click at [259, 632] on span "Alterar nome rota" at bounding box center [296, 635] width 97 height 12
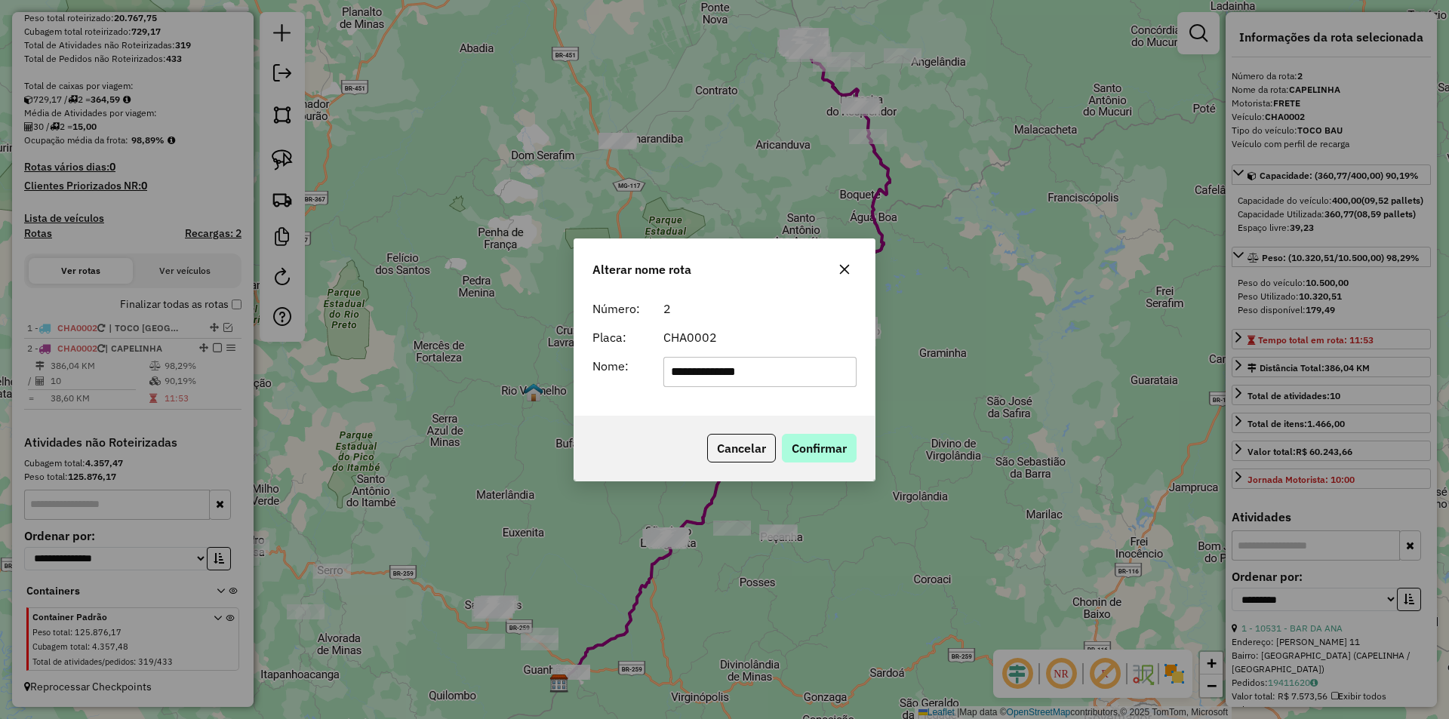
type input "**********"
click at [822, 457] on button "Confirmar" at bounding box center [819, 448] width 75 height 29
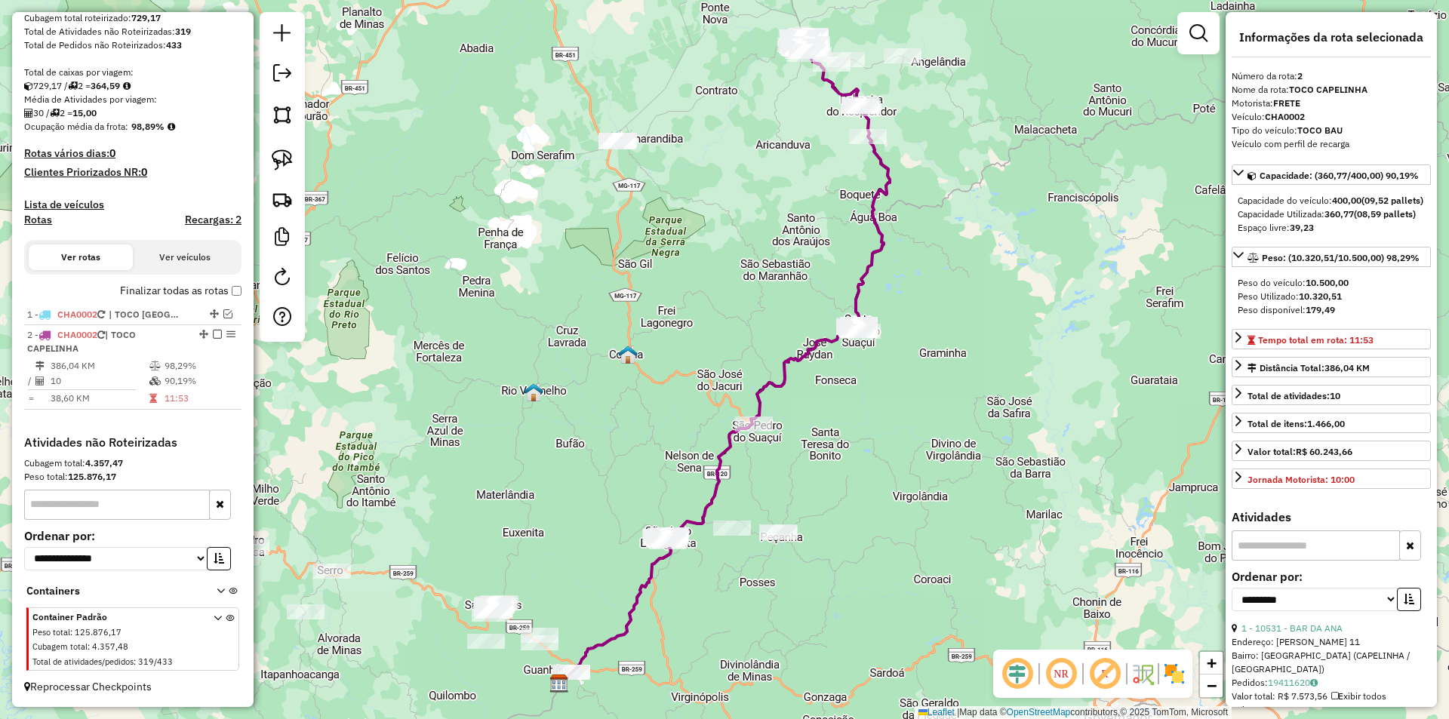
click at [214, 339] on em at bounding box center [217, 334] width 9 height 9
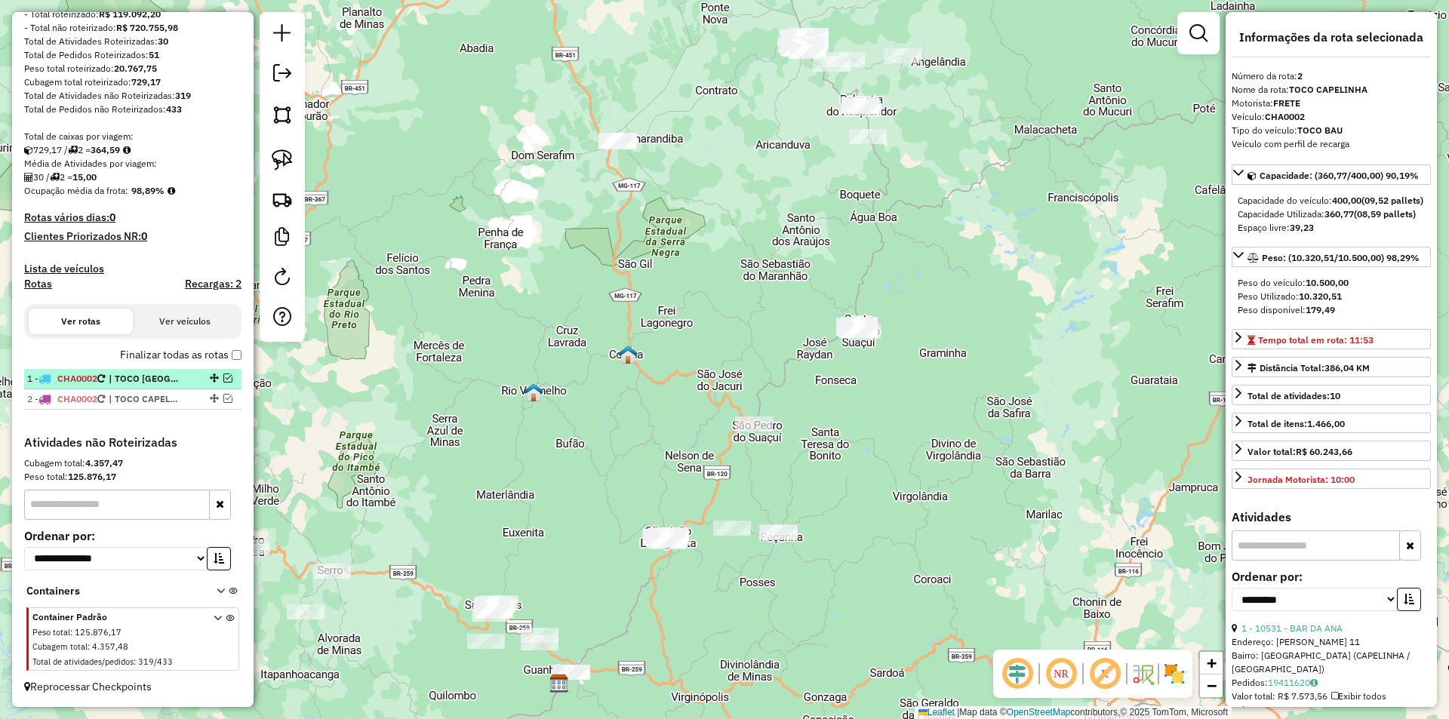
scroll to position [214, 0]
click at [161, 398] on span "| TOCO CAPELINHA" at bounding box center [143, 400] width 69 height 14
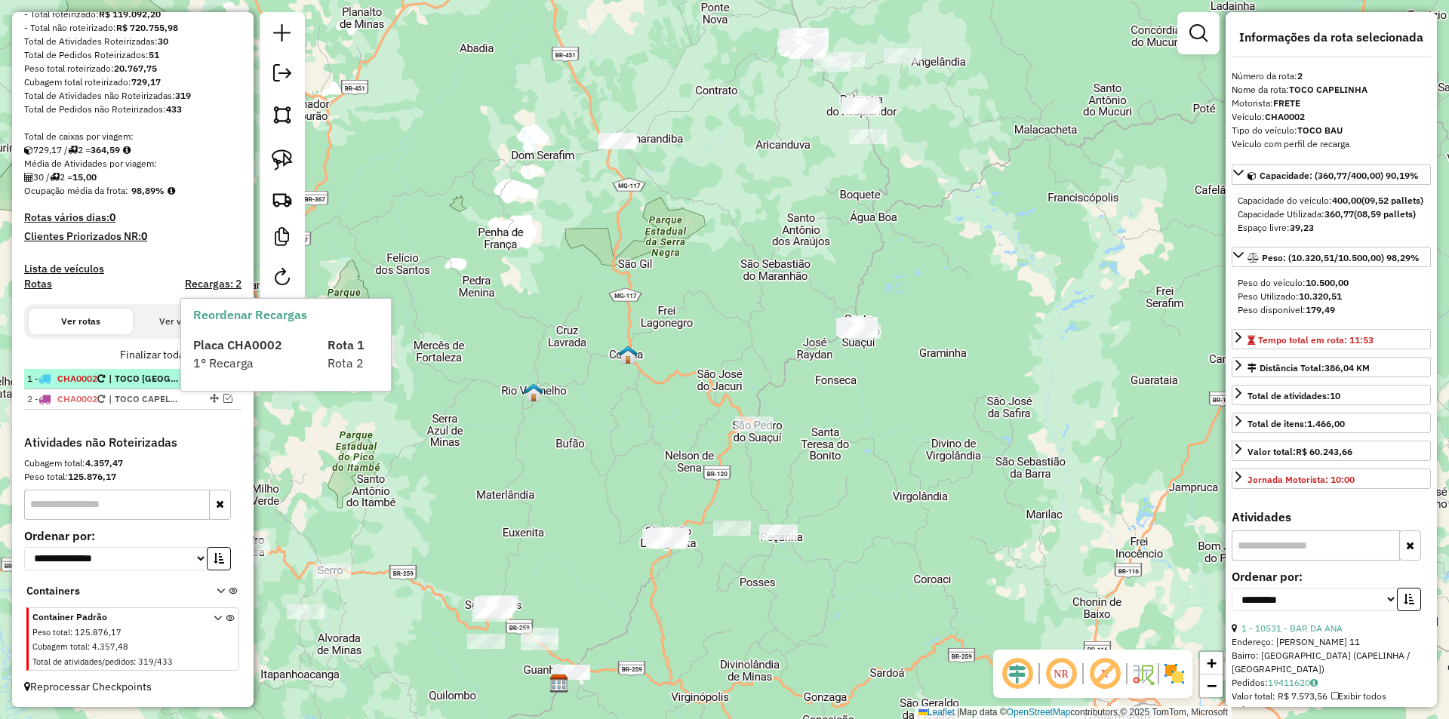
click at [152, 380] on span "| TOCO [GEOGRAPHIC_DATA]" at bounding box center [143, 379] width 69 height 14
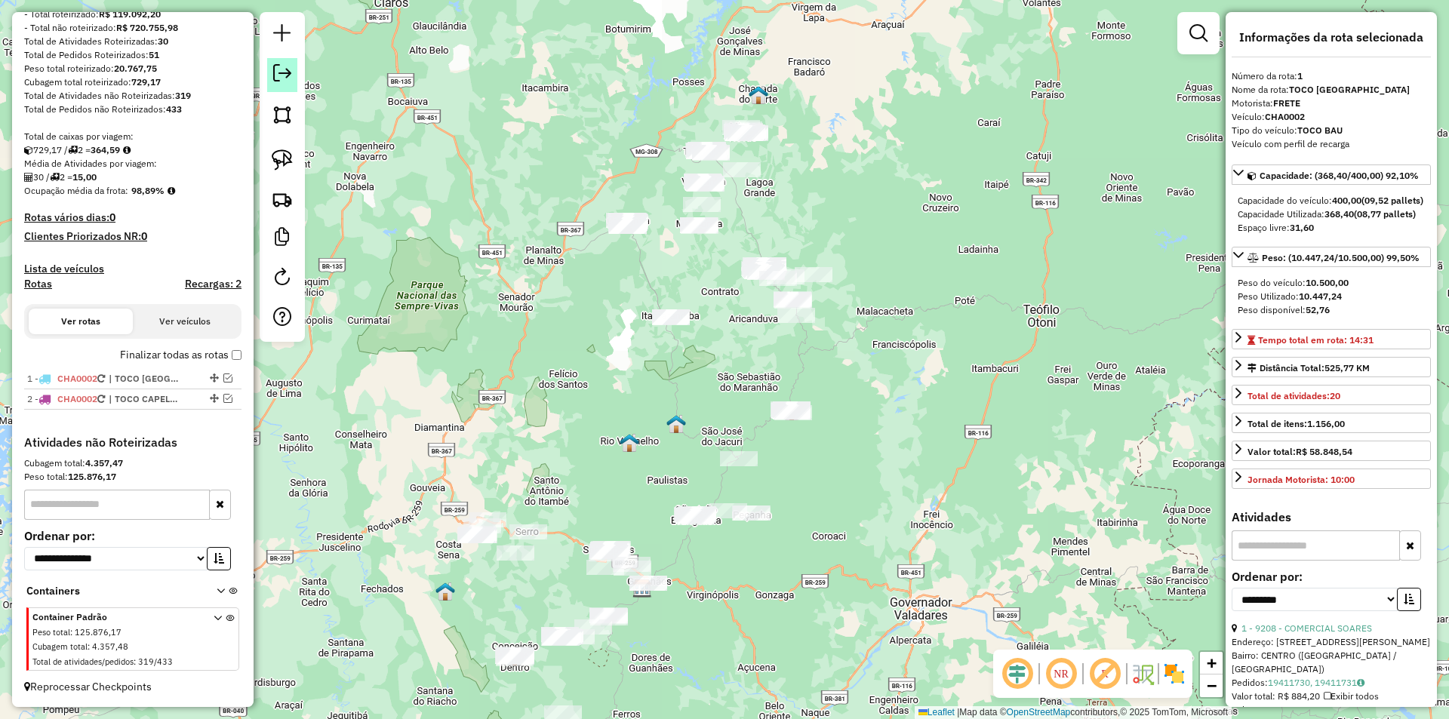
click at [286, 79] on em at bounding box center [282, 73] width 18 height 18
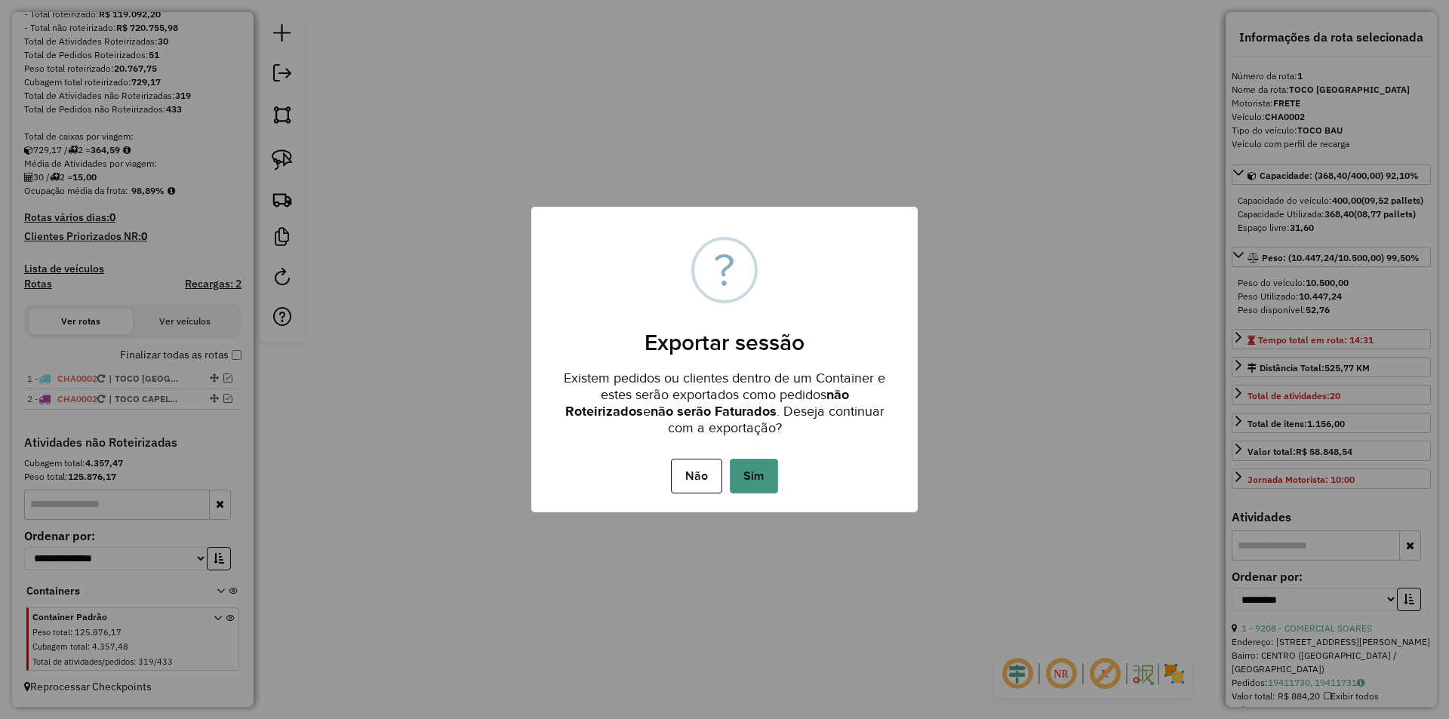
click at [755, 468] on button "Sim" at bounding box center [754, 476] width 48 height 35
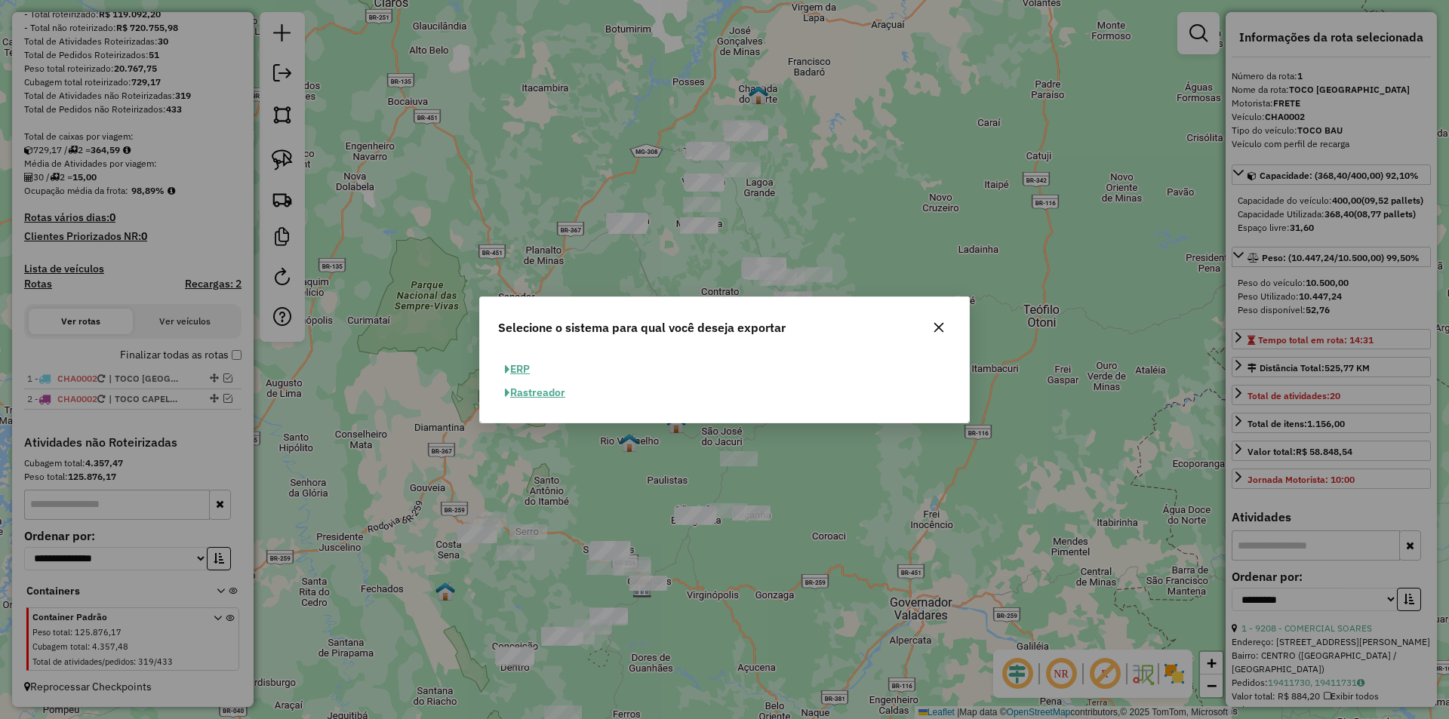
click at [517, 362] on button "ERP" at bounding box center [517, 369] width 39 height 23
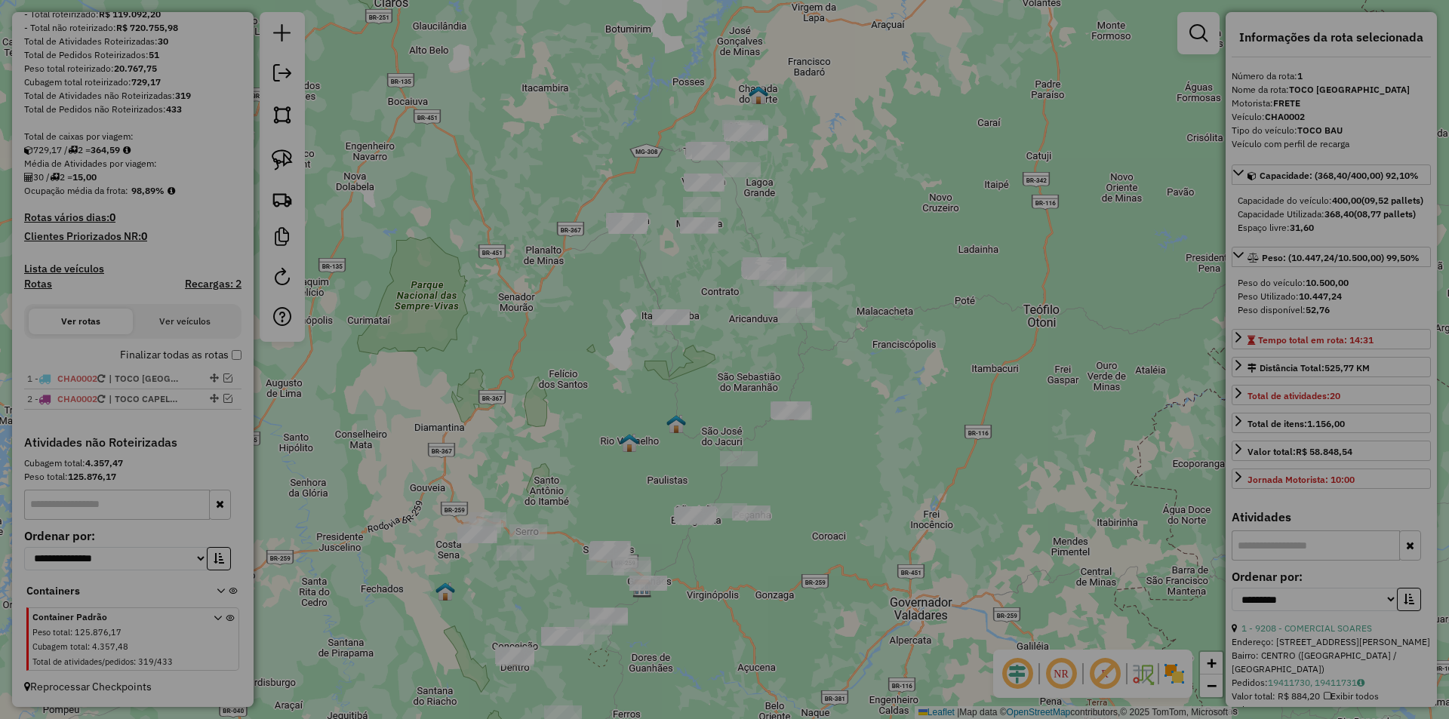
select select "**"
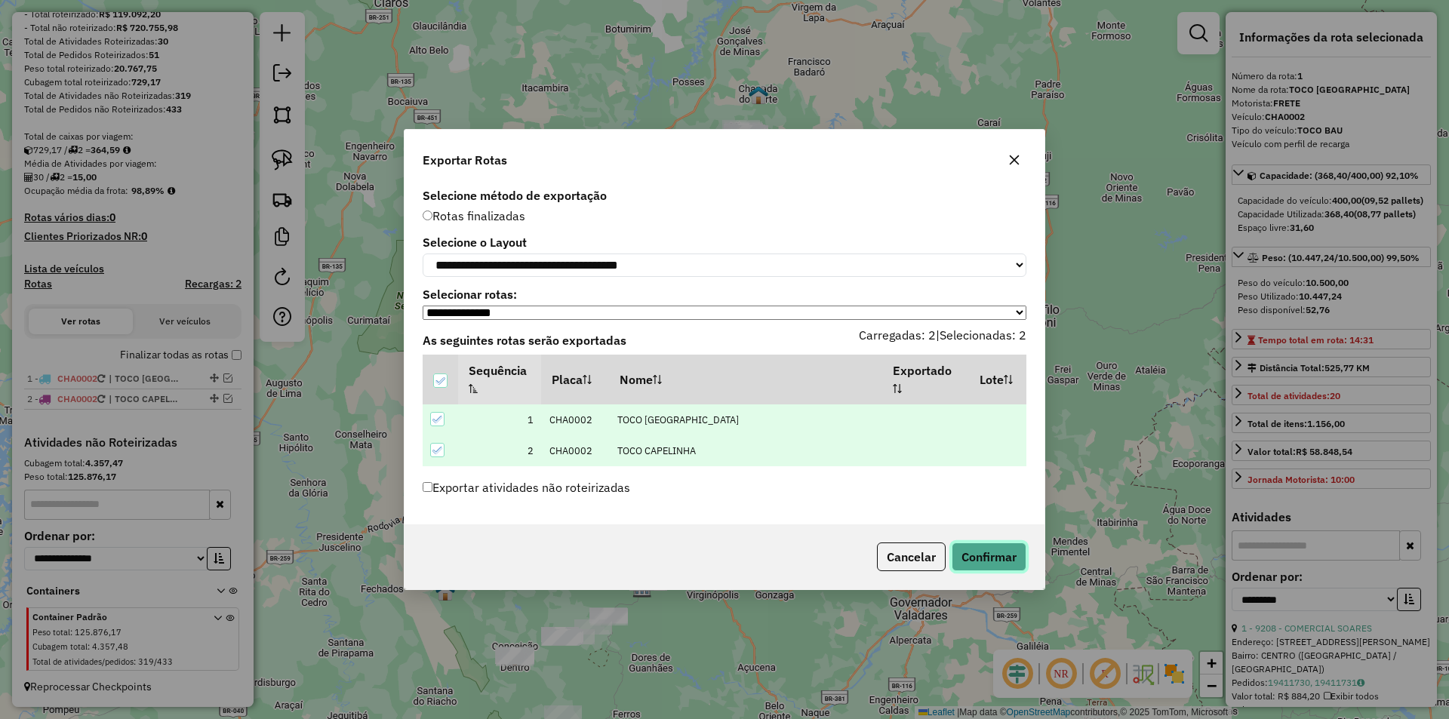
click at [1011, 558] on button "Confirmar" at bounding box center [989, 557] width 75 height 29
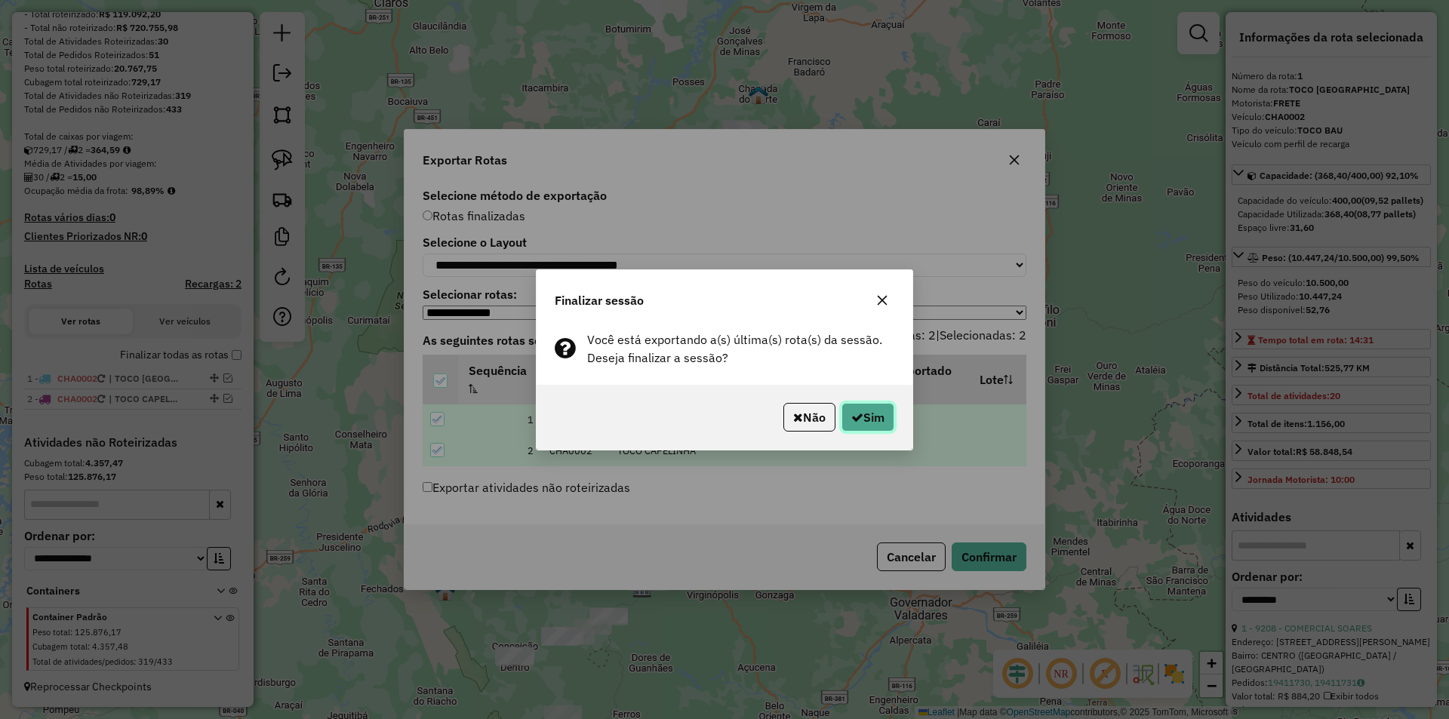
click at [881, 426] on button "Sim" at bounding box center [868, 417] width 53 height 29
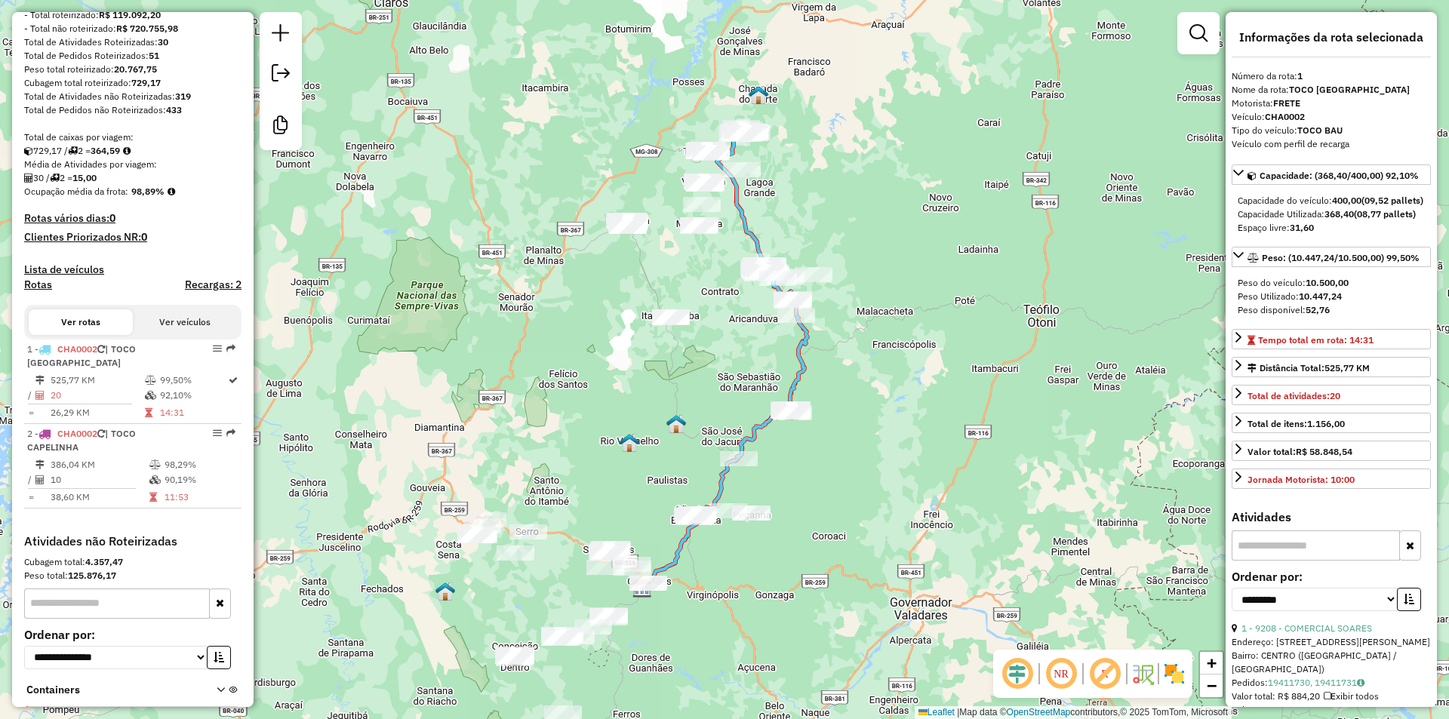
scroll to position [319, 0]
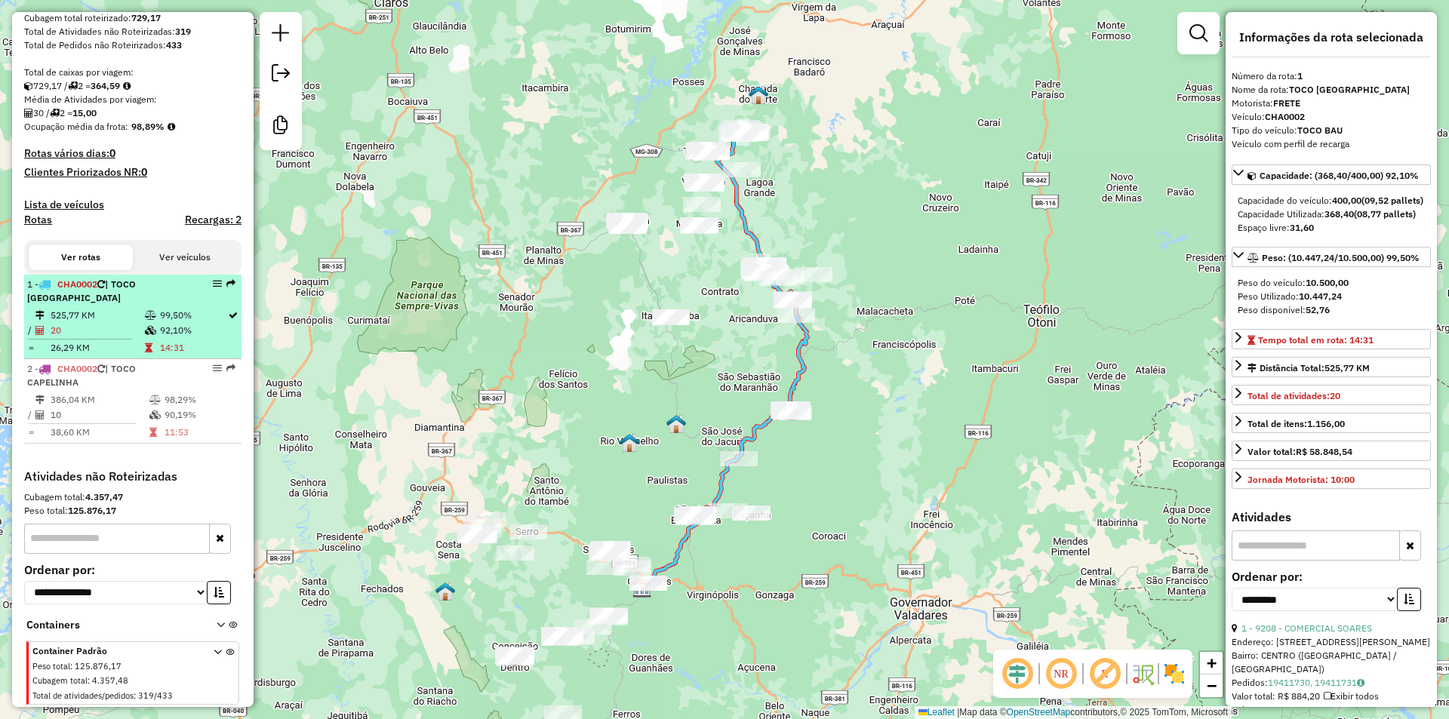
click at [136, 290] on span "| TOCO [GEOGRAPHIC_DATA]" at bounding box center [81, 291] width 109 height 25
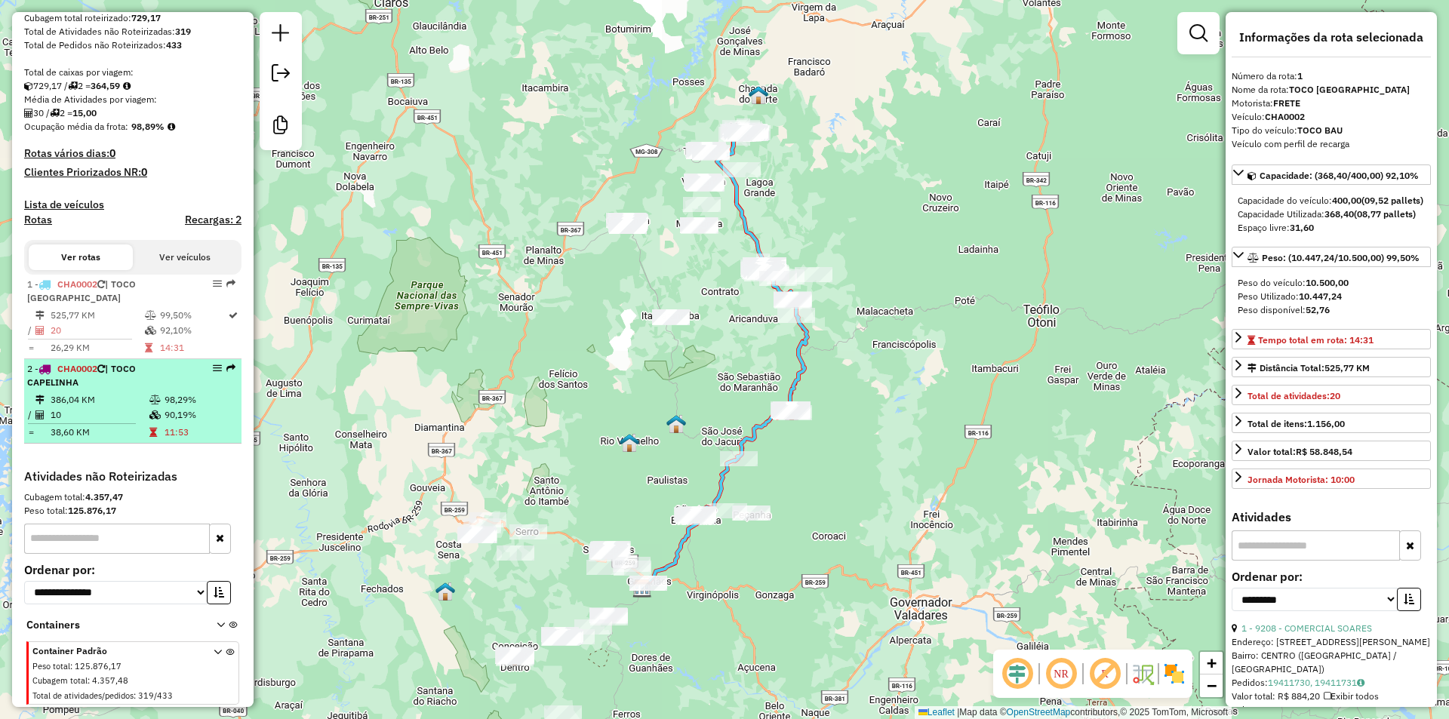
click at [128, 390] on li "2 - CHA0002 | TOCO CAPELINHA 386,04 KM 98,29% / 10 90,19% = 38,60 KM 11:53" at bounding box center [132, 401] width 217 height 85
